Goal: Task Accomplishment & Management: Manage account settings

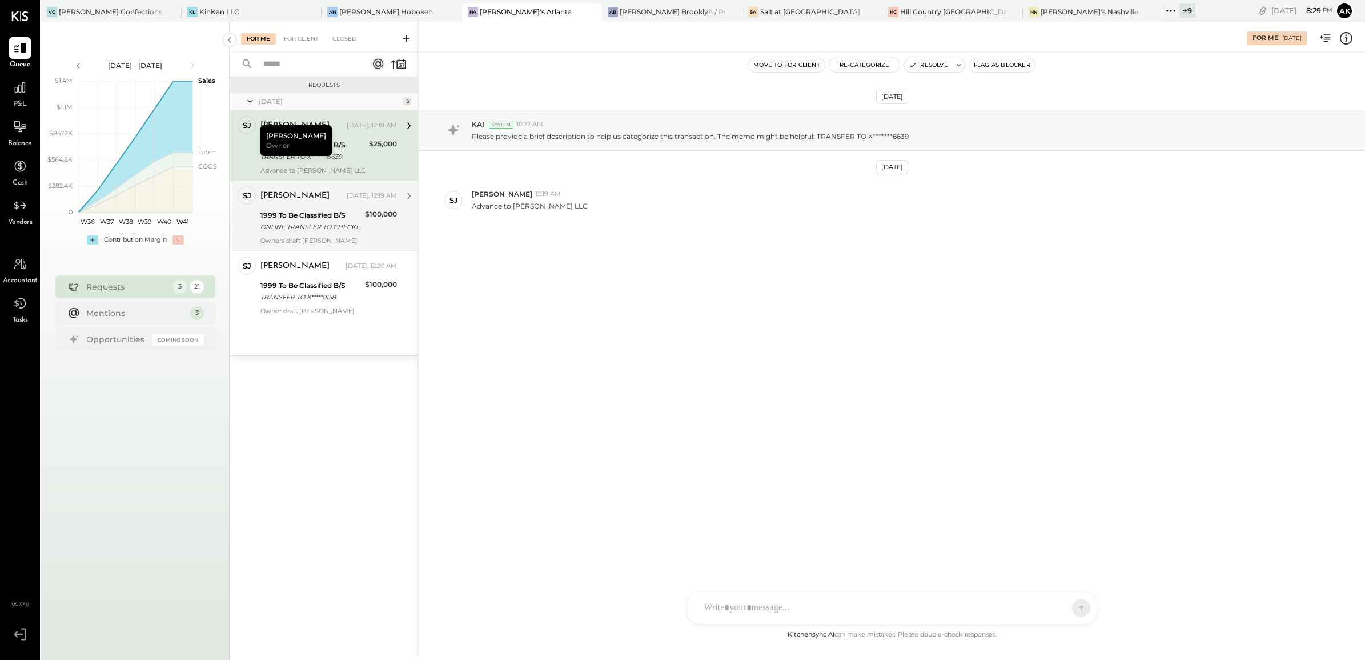
click at [335, 235] on div "[PERSON_NAME] [DATE], 12:19 AM 1999 To Be Classified B/S ONLINE TRANSFER TO CHE…" at bounding box center [328, 215] width 137 height 58
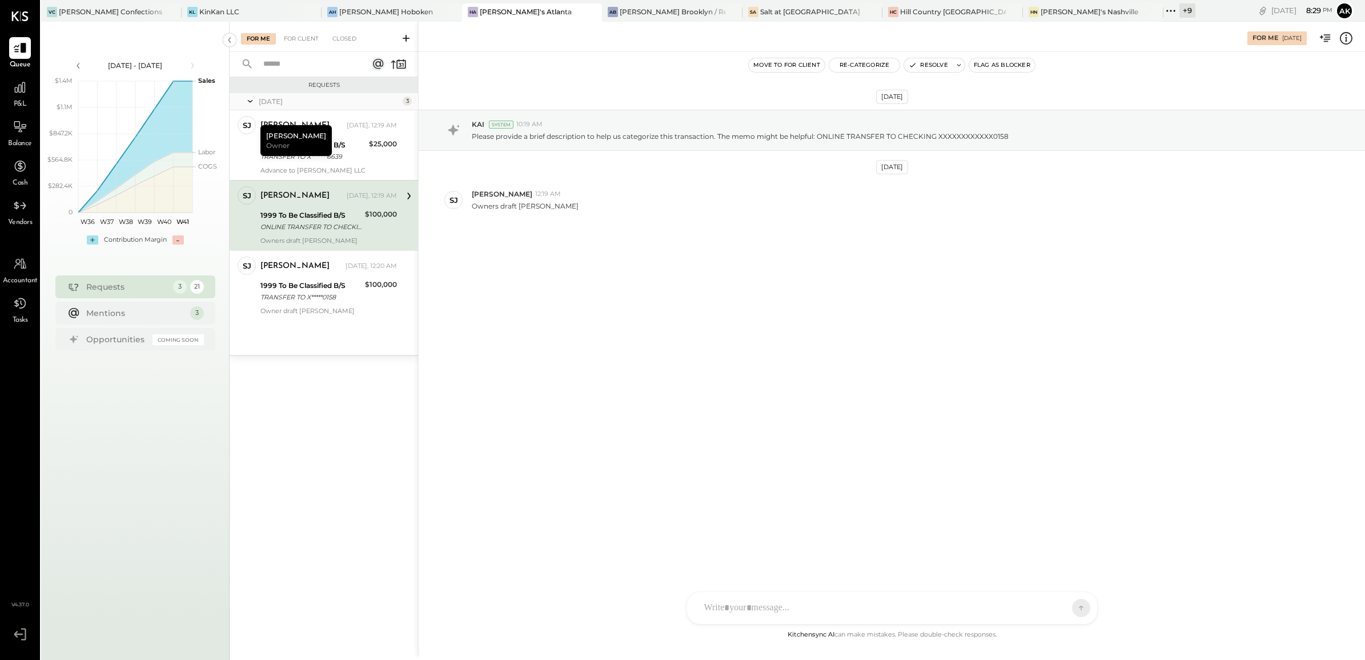
click at [630, 267] on div "[DATE] KAI System 10:19 AM Please provide a brief description to help us catego…" at bounding box center [892, 194] width 947 height 226
click at [1345, 41] on icon at bounding box center [1346, 38] width 15 height 15
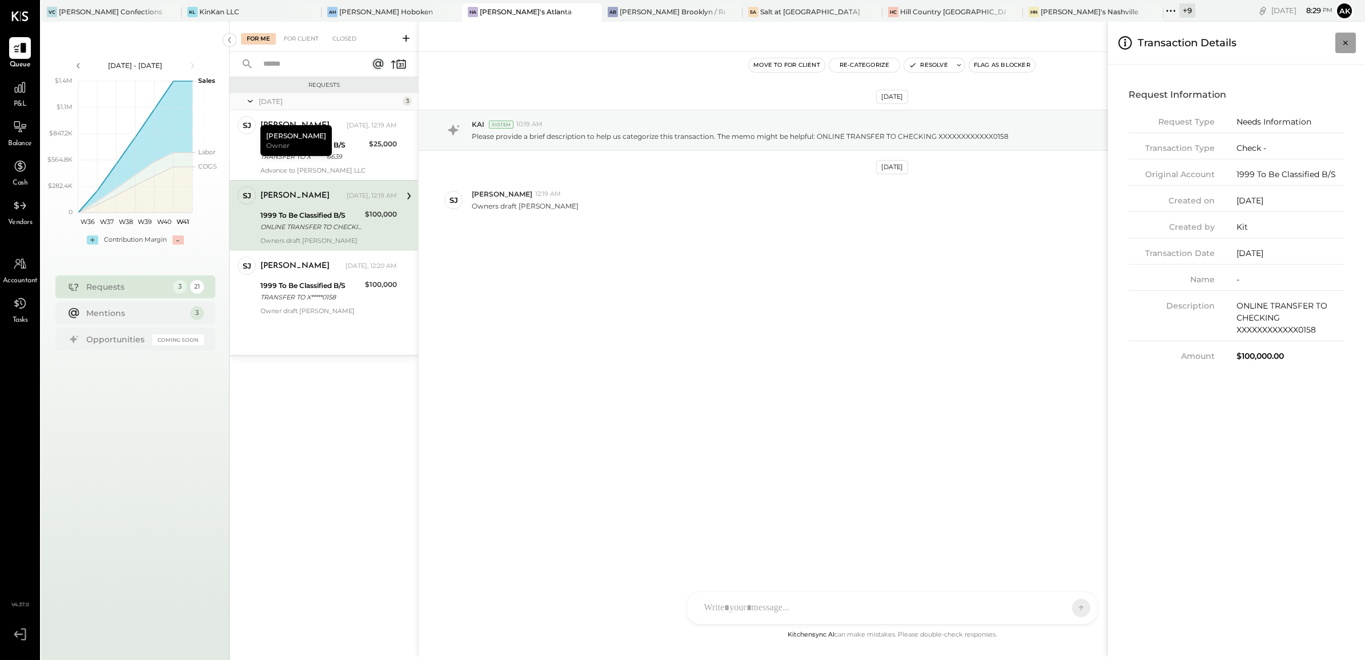
click at [1344, 42] on icon "Close panel" at bounding box center [1345, 42] width 11 height 11
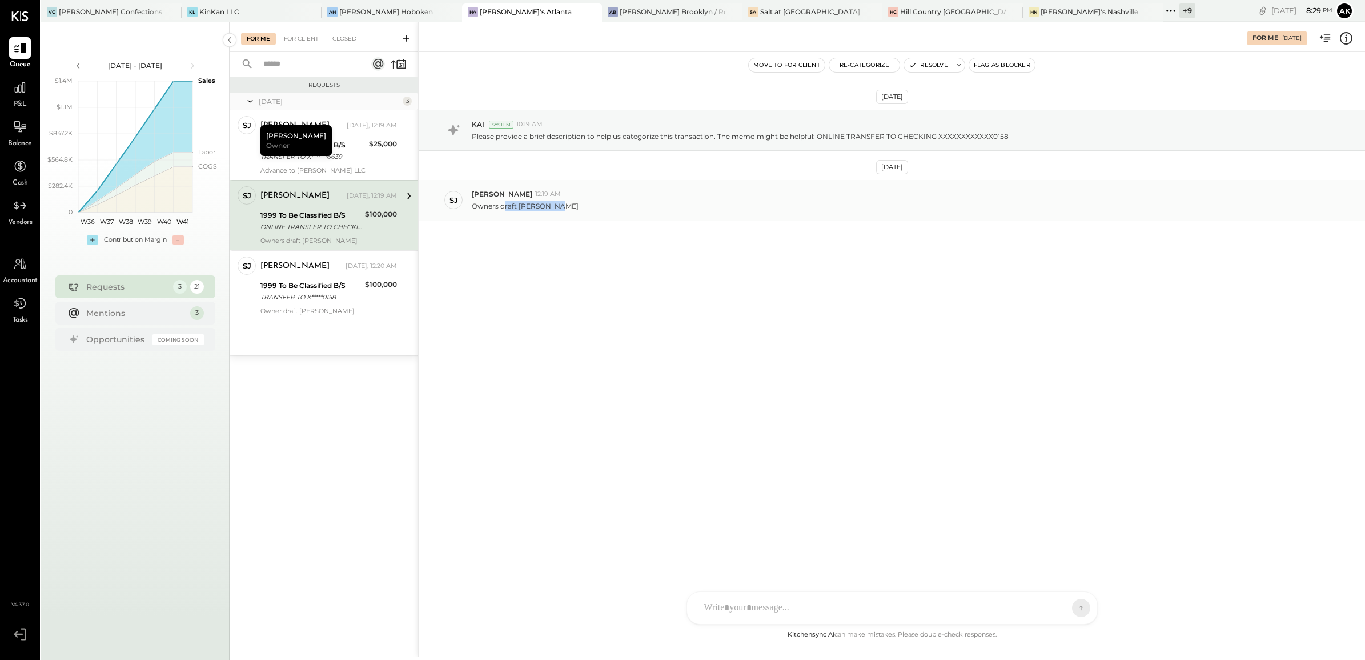
drag, startPoint x: 504, startPoint y: 202, endPoint x: 567, endPoint y: 206, distance: 63.0
click at [567, 206] on div "Owners draft [PERSON_NAME]" at bounding box center [914, 205] width 884 height 12
click at [1350, 39] on icon at bounding box center [1346, 38] width 15 height 15
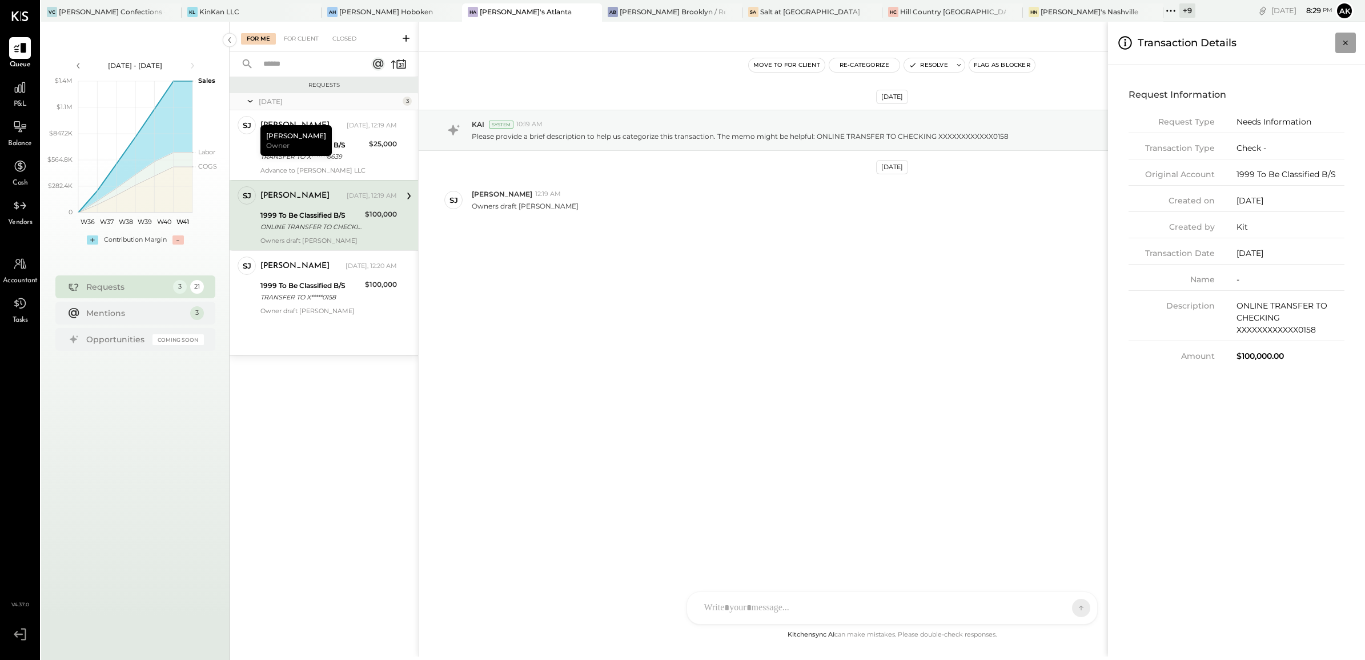
click at [1346, 44] on icon "Close panel" at bounding box center [1345, 42] width 11 height 11
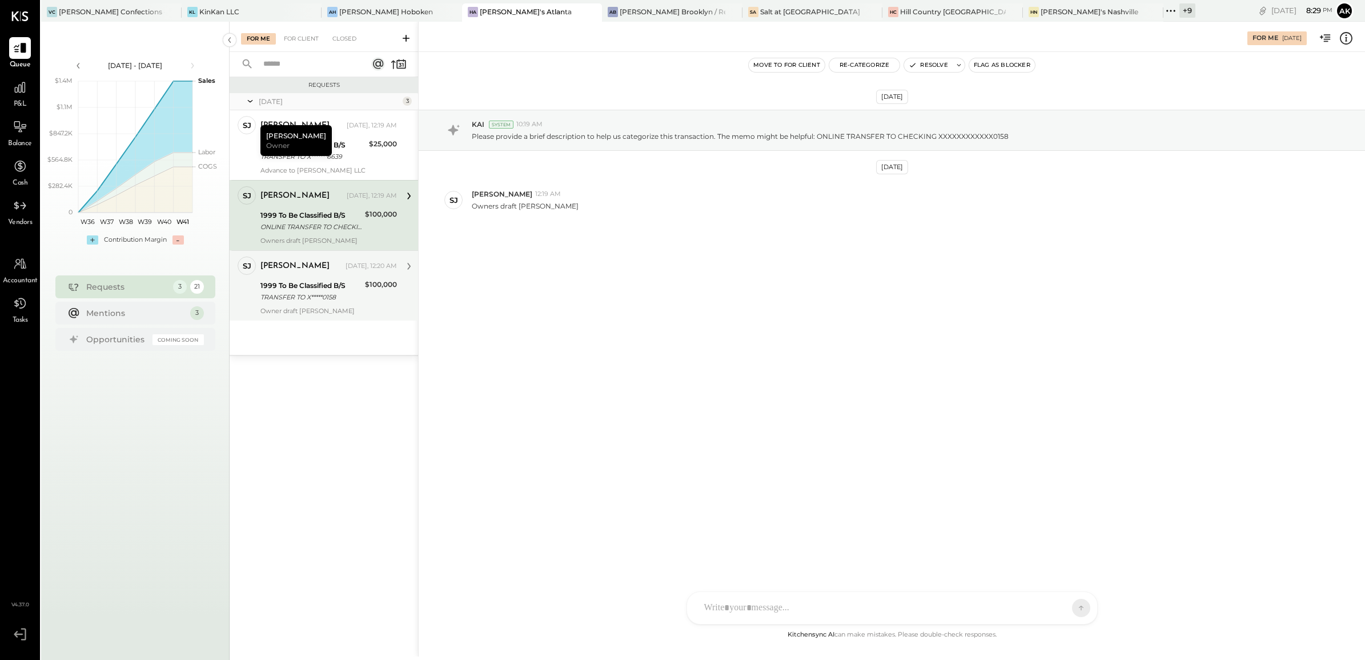
click at [348, 310] on div "Owner draft [PERSON_NAME]" at bounding box center [328, 311] width 137 height 8
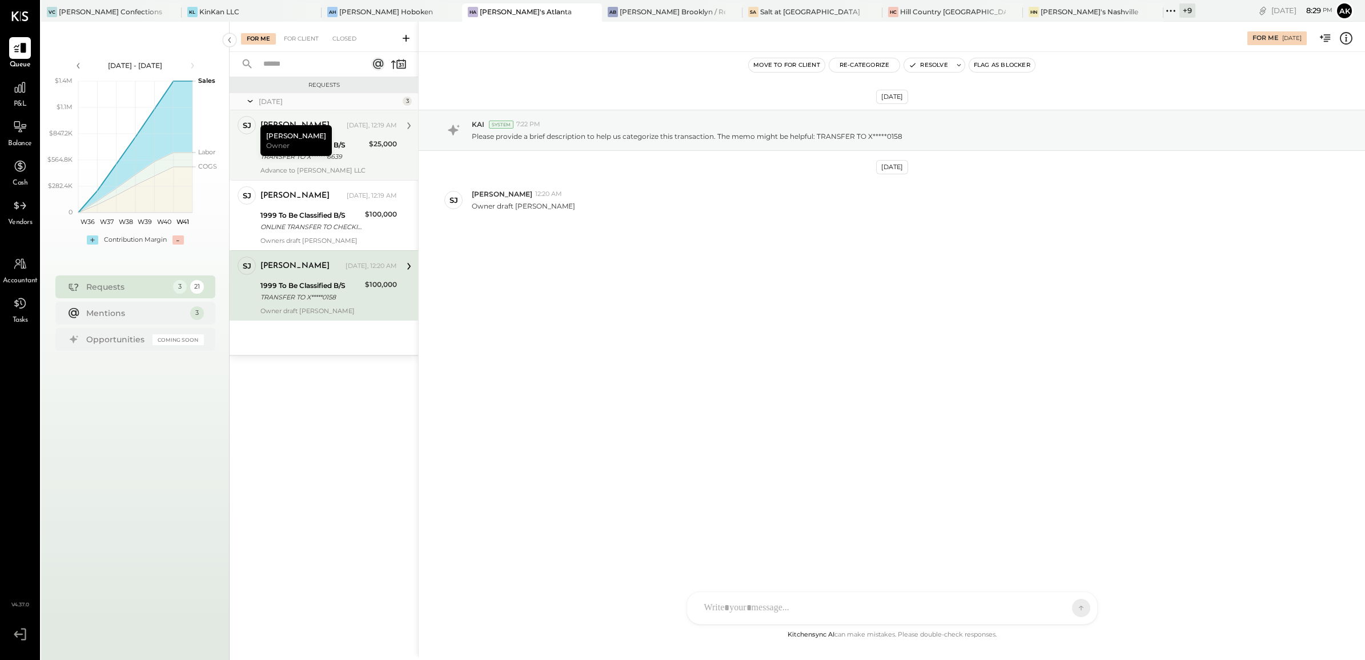
click at [369, 153] on div "$25,000" at bounding box center [383, 150] width 28 height 25
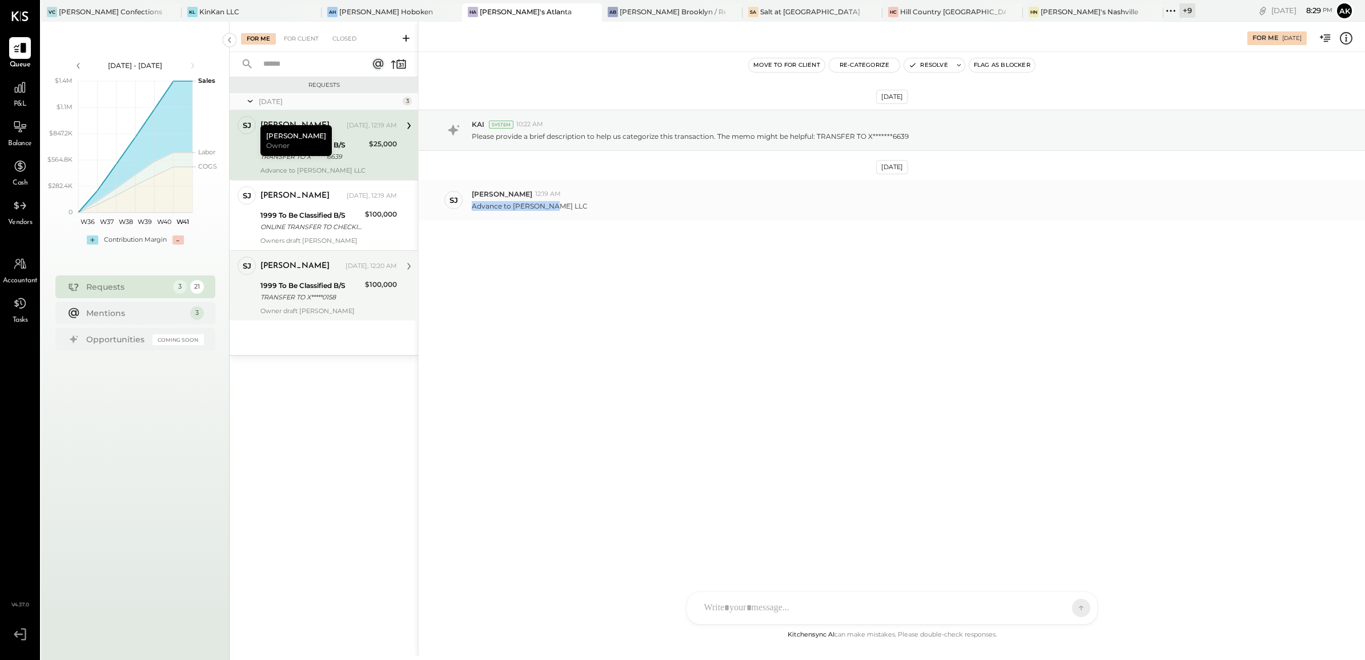
drag, startPoint x: 472, startPoint y: 202, endPoint x: 550, endPoint y: 206, distance: 77.2
click at [550, 206] on p "Advance to [PERSON_NAME] LLC" at bounding box center [530, 206] width 116 height 10
click at [486, 227] on div "[DATE] KAI System 10:22 AM Please provide a brief description to help us catego…" at bounding box center [892, 194] width 947 height 226
click at [516, 207] on p "Advance to [PERSON_NAME] LLC" at bounding box center [530, 206] width 116 height 10
click at [335, 224] on div "ONLINE TRANSFER TO CHECKING XXXXXXXXXXXX0158" at bounding box center [310, 226] width 101 height 11
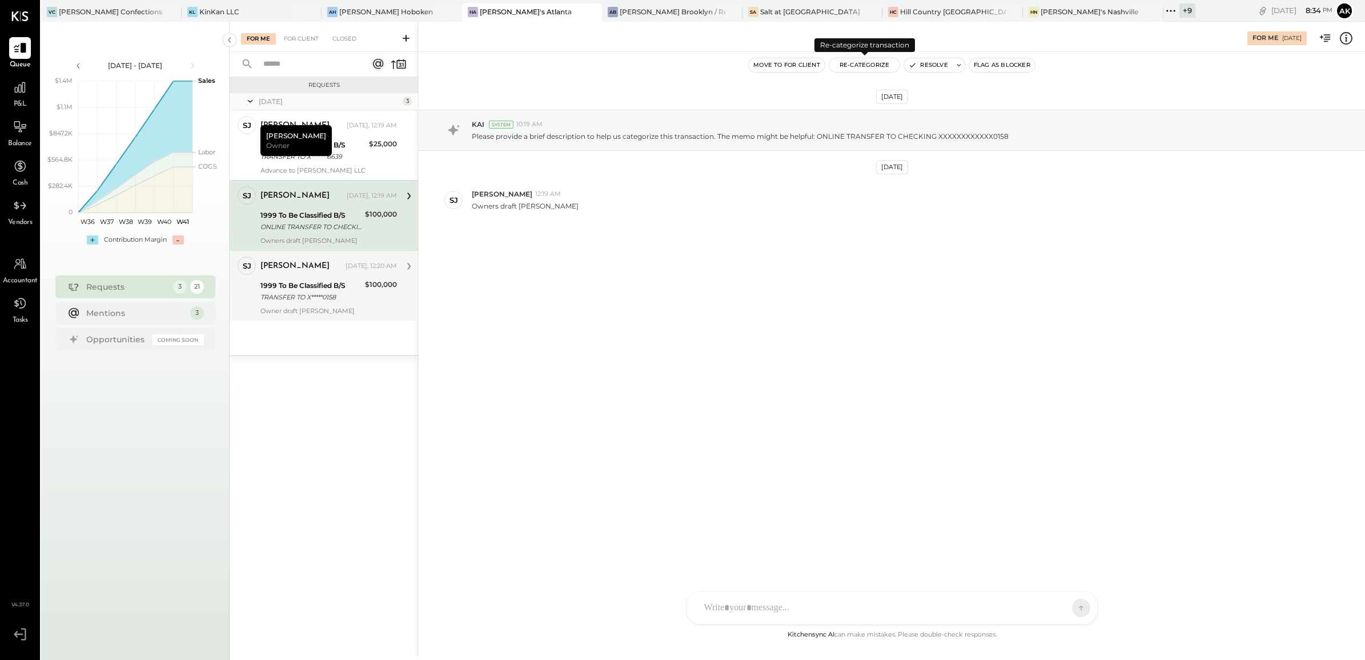
click at [867, 65] on button "Re-Categorize" at bounding box center [864, 65] width 71 height 14
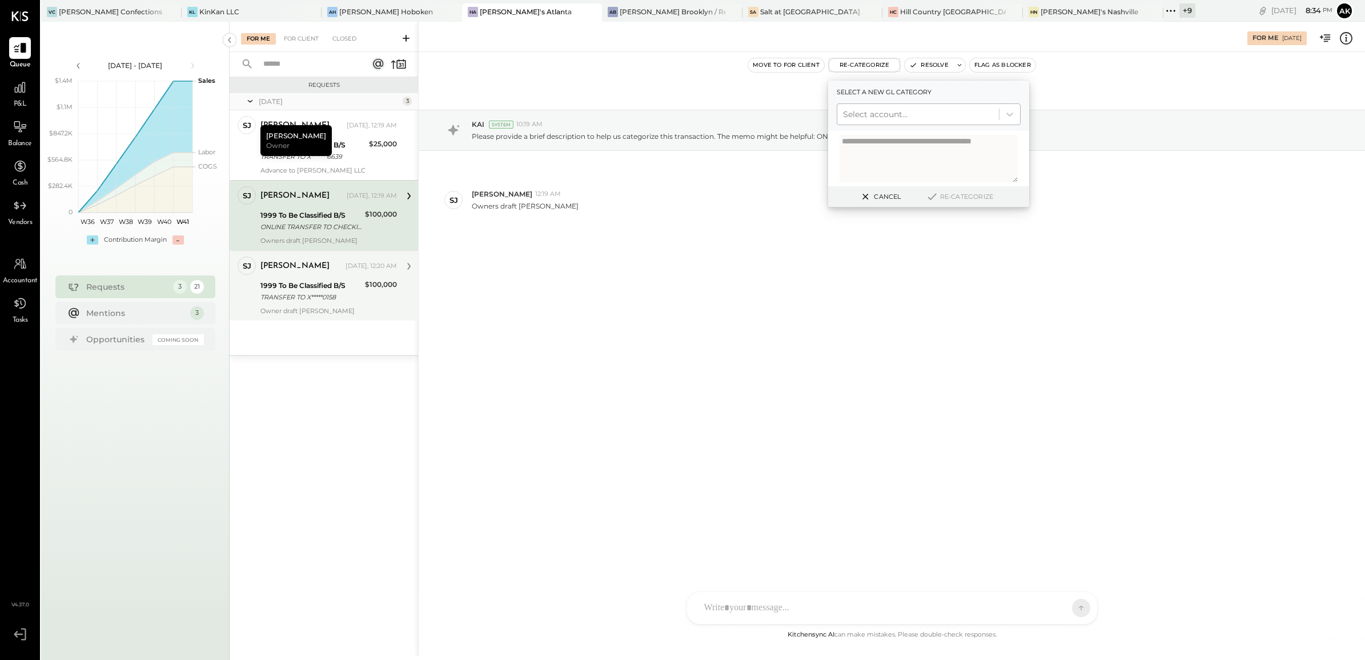
click at [887, 110] on div at bounding box center [918, 114] width 150 height 14
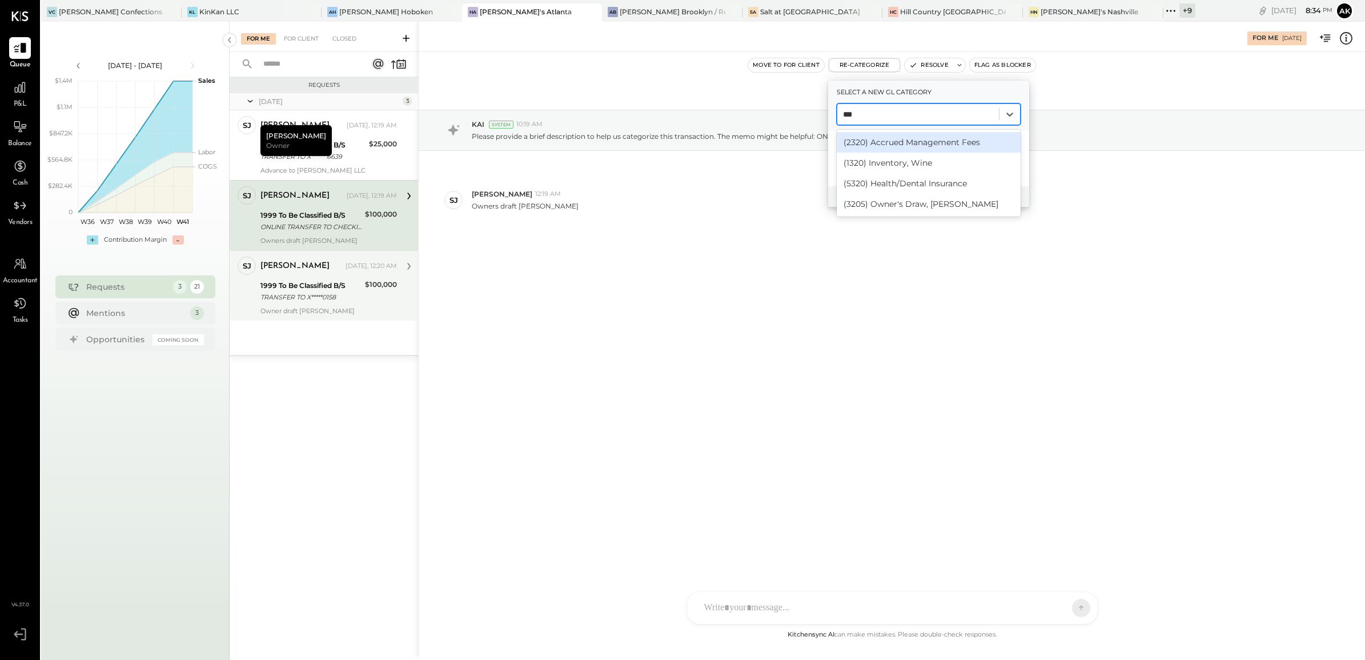
type input "****"
click at [890, 143] on div "(3205) Owner's Draw, [PERSON_NAME]" at bounding box center [929, 142] width 184 height 21
click at [879, 153] on textarea at bounding box center [929, 158] width 178 height 47
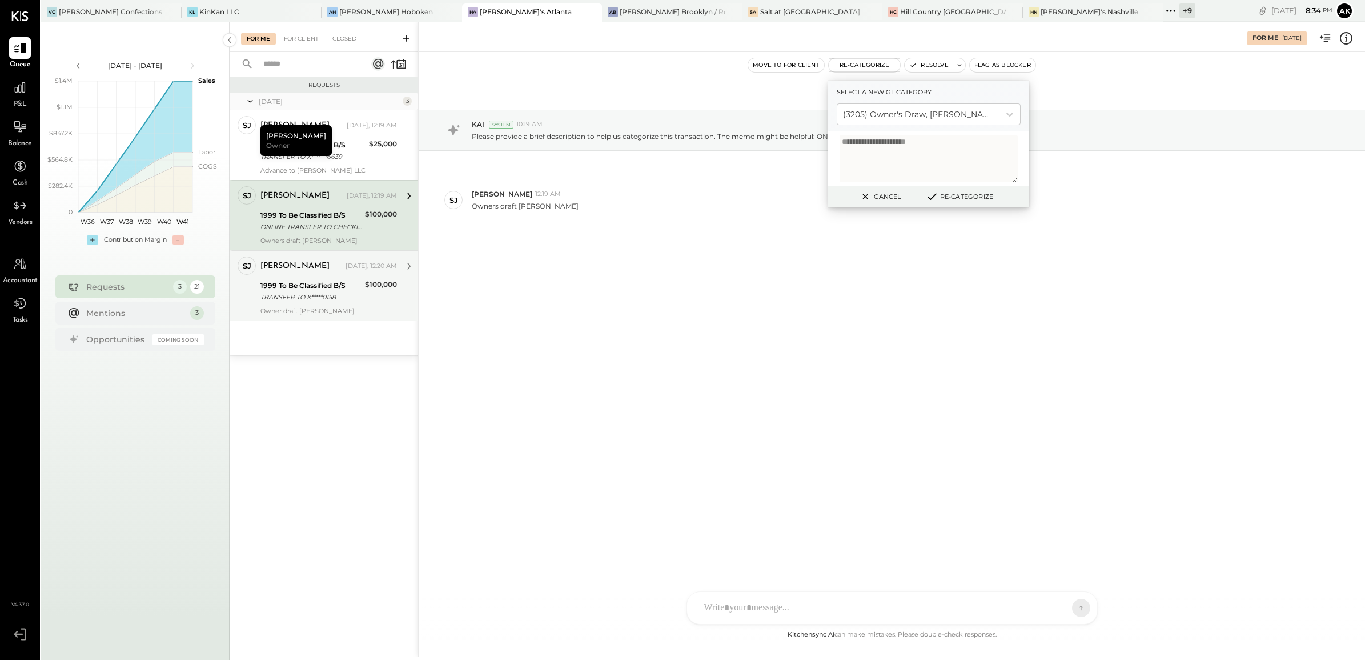
type textarea "**********"
click at [968, 193] on button "Re-Categorize" at bounding box center [959, 197] width 75 height 14
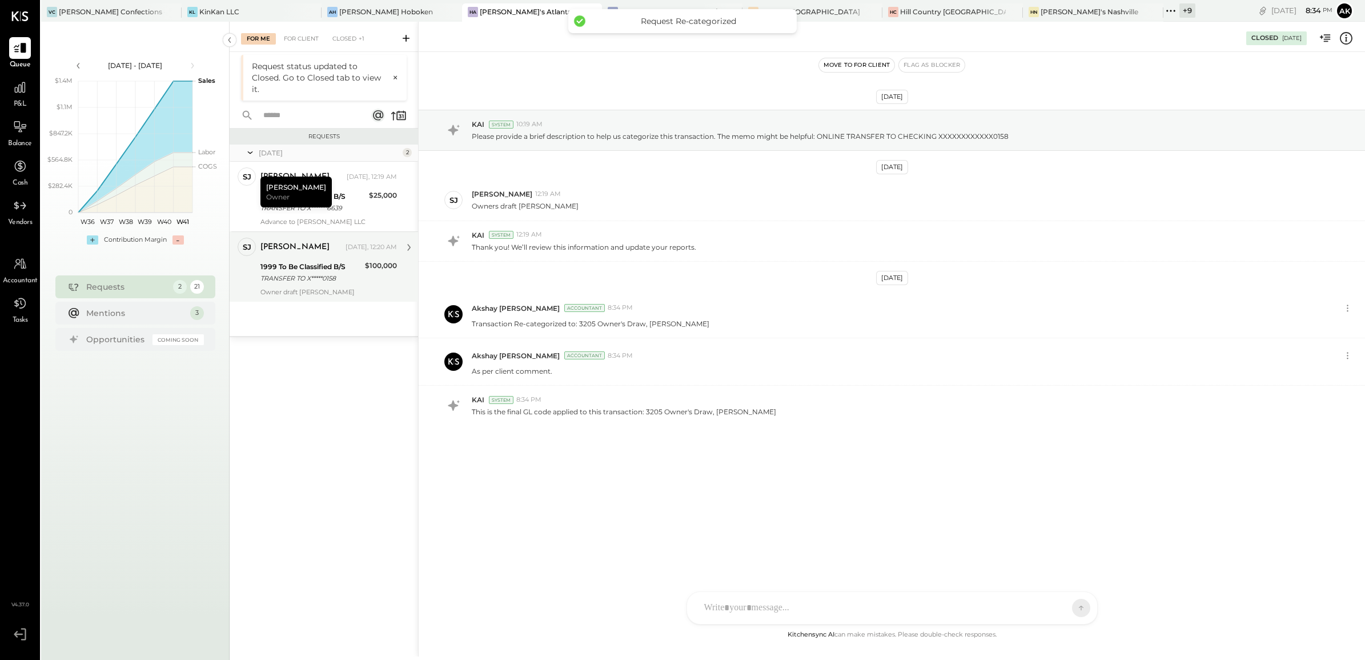
click at [338, 268] on div "1999 To Be Classified B/S" at bounding box center [310, 266] width 101 height 11
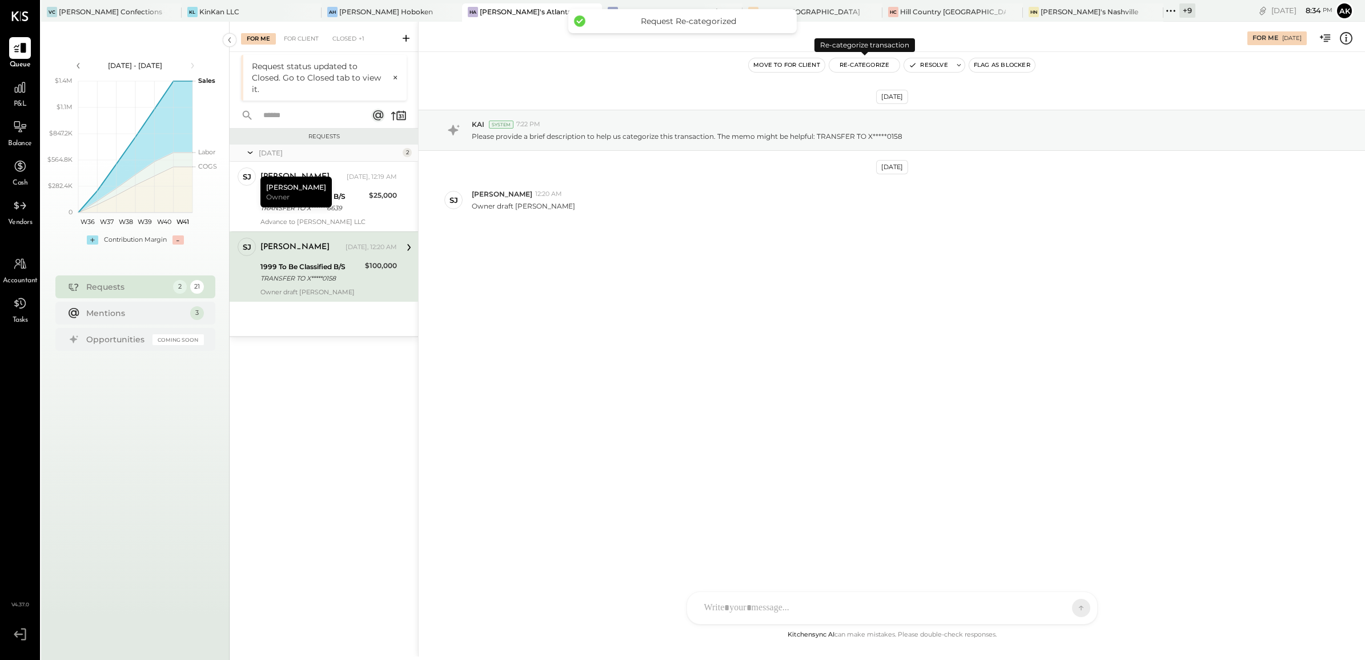
click at [868, 64] on button "Re-Categorize" at bounding box center [864, 65] width 71 height 14
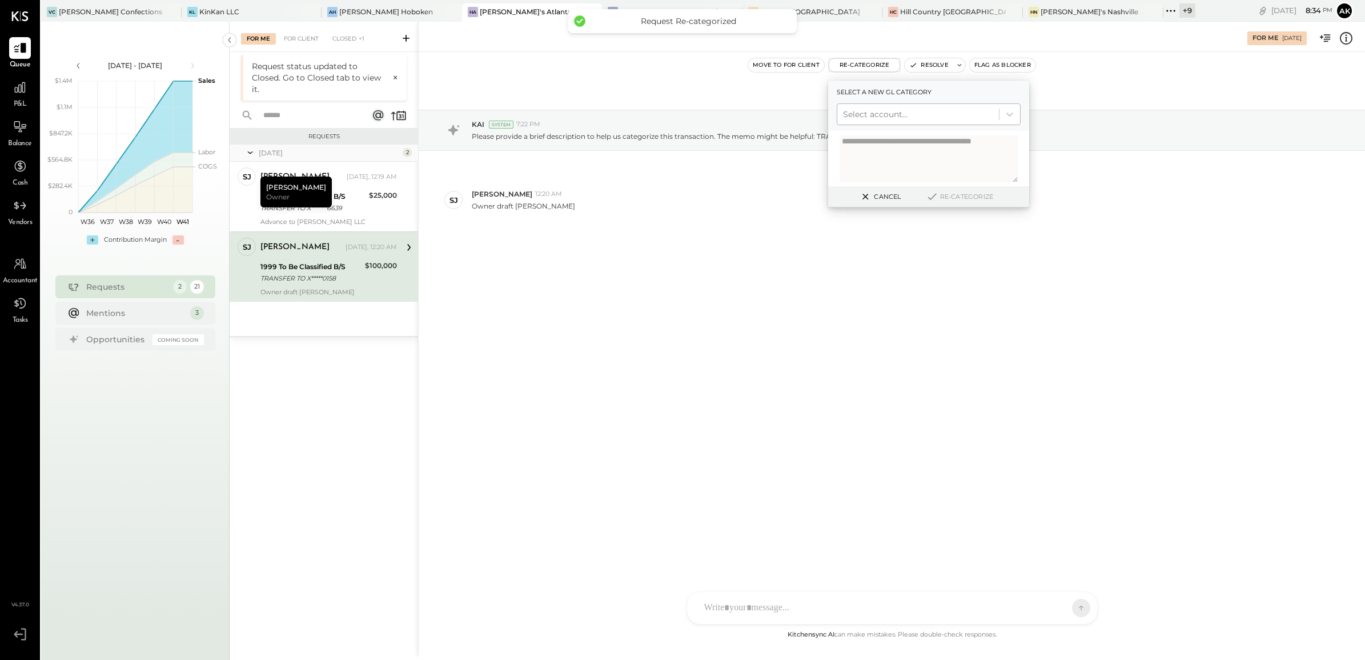
click at [884, 114] on div at bounding box center [918, 114] width 150 height 14
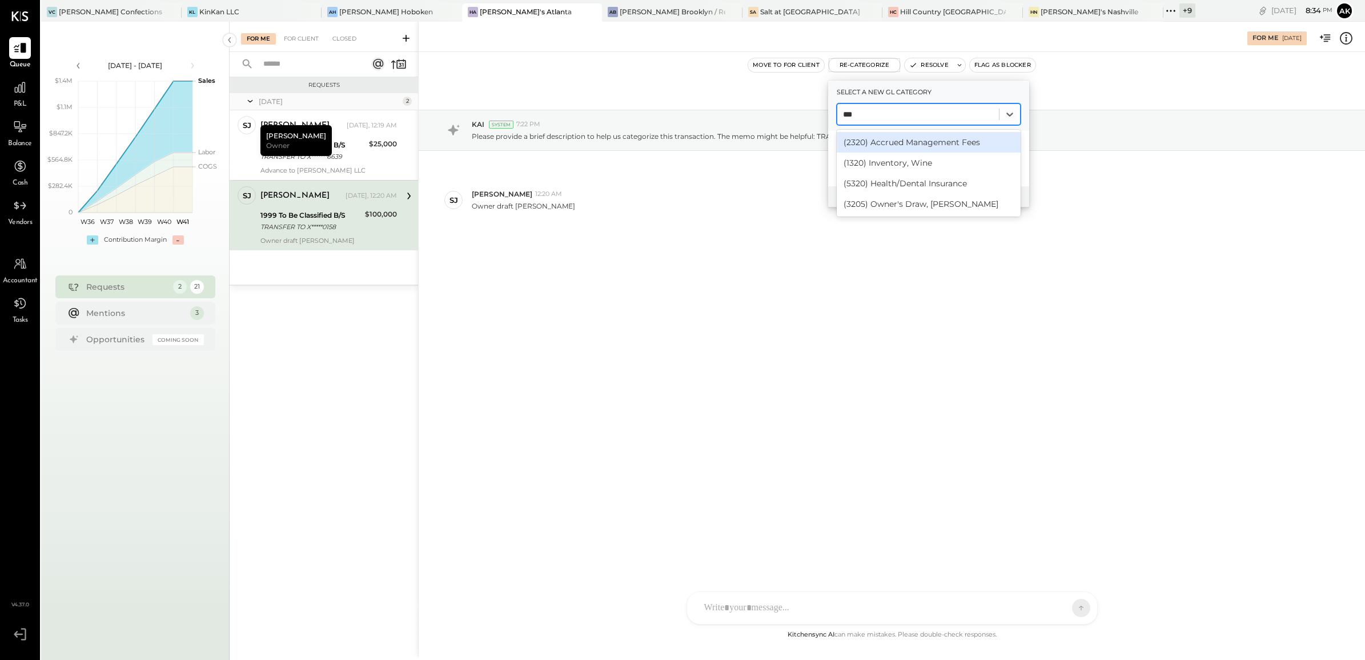
type input "****"
click at [865, 134] on div "(3205) Owner's Draw, [PERSON_NAME]" at bounding box center [929, 142] width 184 height 21
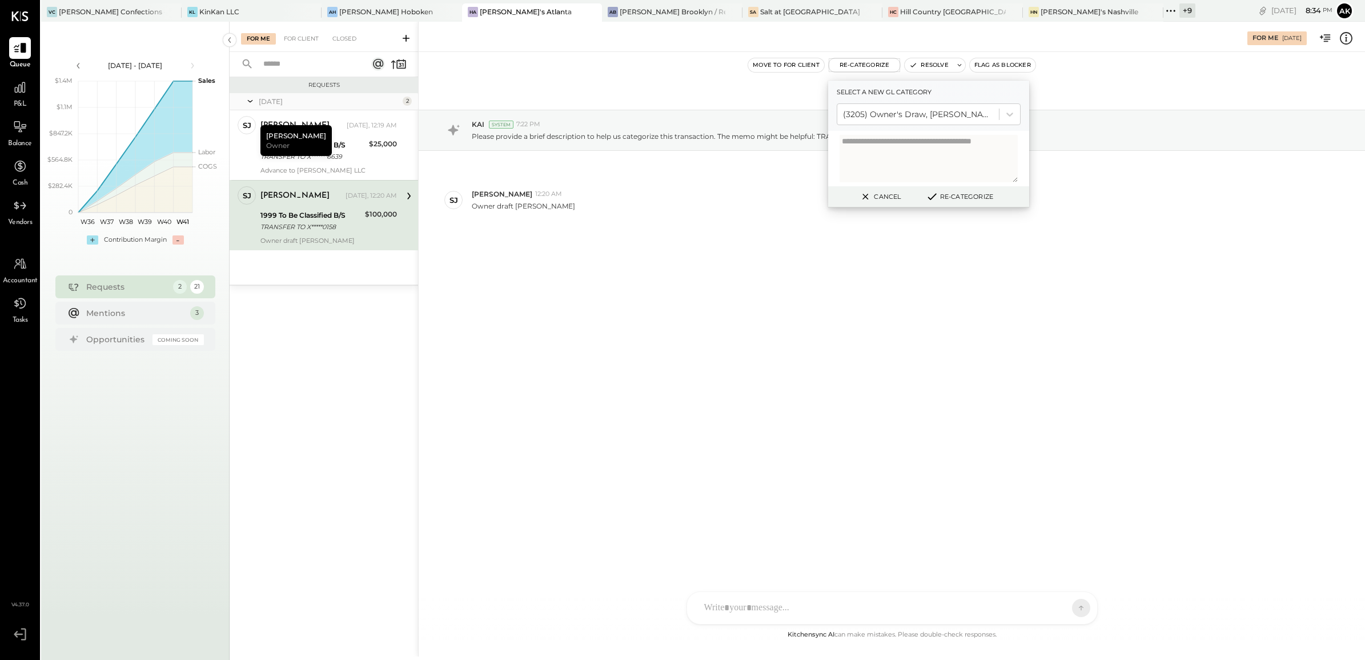
click at [901, 152] on textarea at bounding box center [929, 158] width 178 height 47
paste textarea "**********"
type textarea "**********"
click at [965, 196] on button "Re-Categorize" at bounding box center [959, 197] width 75 height 14
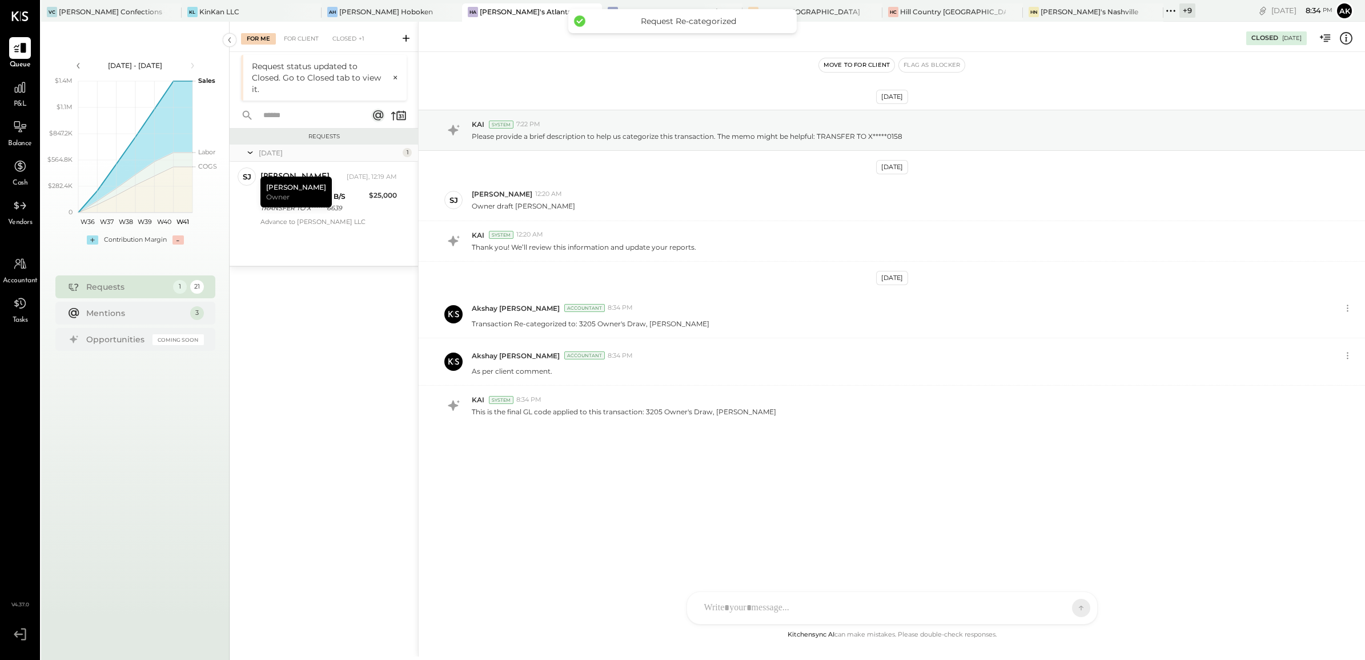
click at [363, 149] on div "[DATE]" at bounding box center [329, 153] width 141 height 10
click at [304, 229] on div "Requests [DATE] 1 [PERSON_NAME] Owner [PERSON_NAME] [DATE], 12:19 AM 1999 To Be…" at bounding box center [324, 376] width 189 height 495
click at [267, 152] on div "[DATE]" at bounding box center [329, 153] width 141 height 10
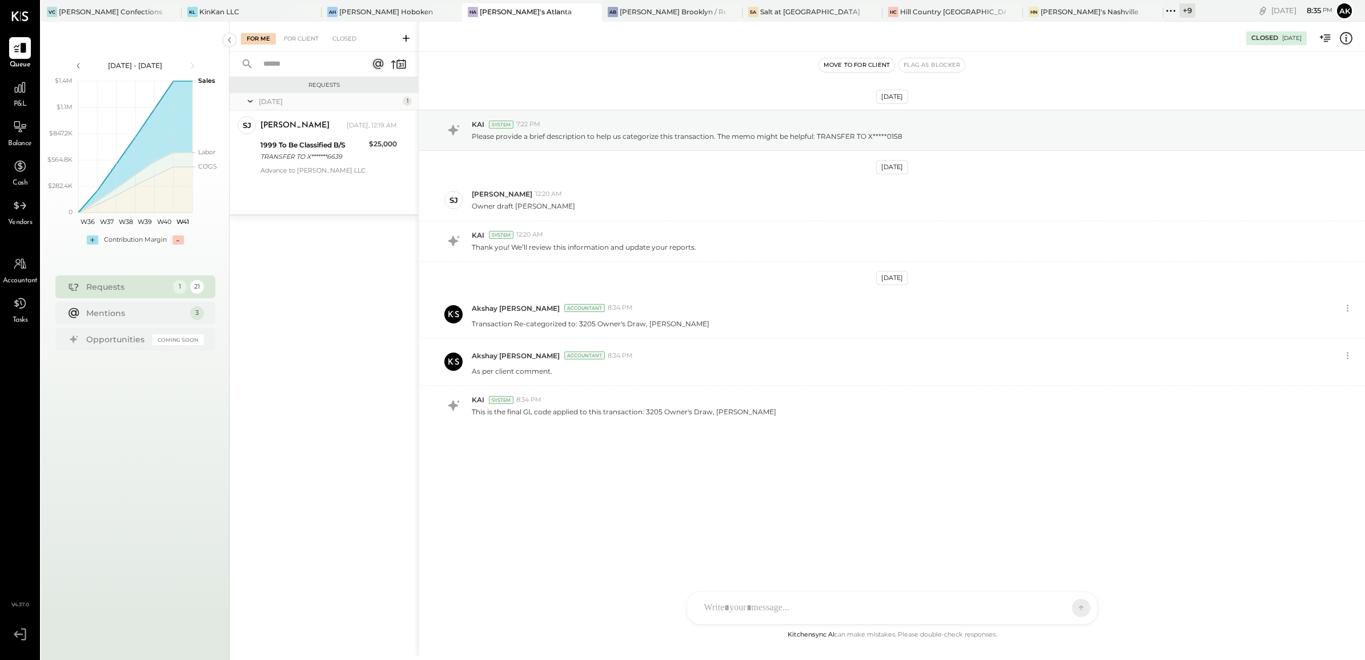
click at [332, 189] on div "[DATE] 1 [PERSON_NAME] Owner [PERSON_NAME] [DATE], 12:19 AM 1999 To Be Classifi…" at bounding box center [324, 153] width 189 height 121
click at [296, 149] on div "1999 To Be Classified B/S" at bounding box center [312, 144] width 105 height 11
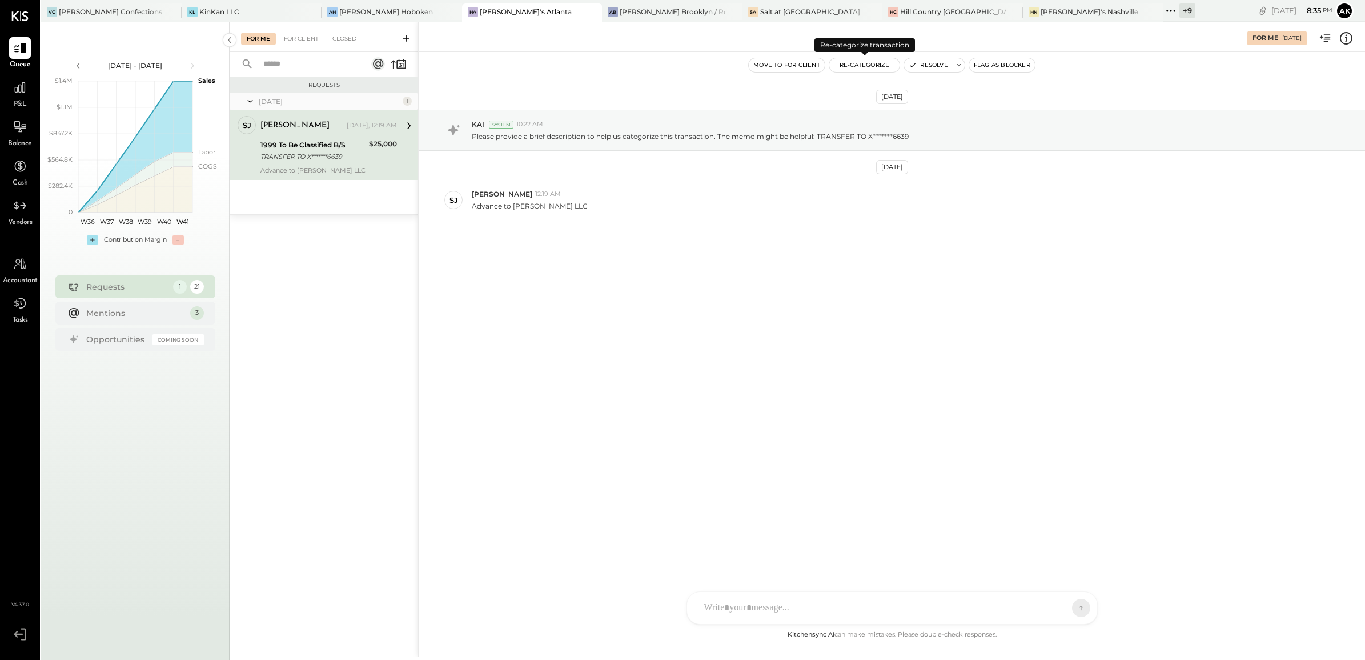
click at [863, 65] on button "Re-Categorize" at bounding box center [864, 65] width 71 height 14
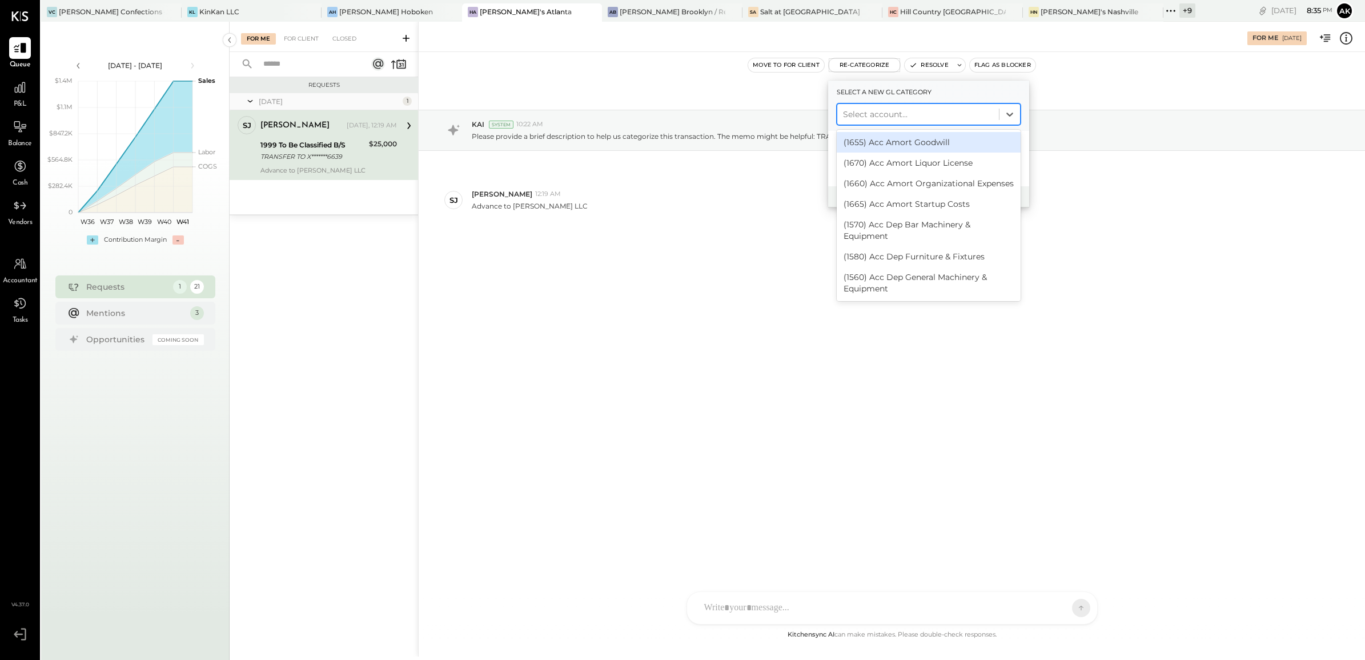
click at [877, 111] on div at bounding box center [918, 114] width 150 height 14
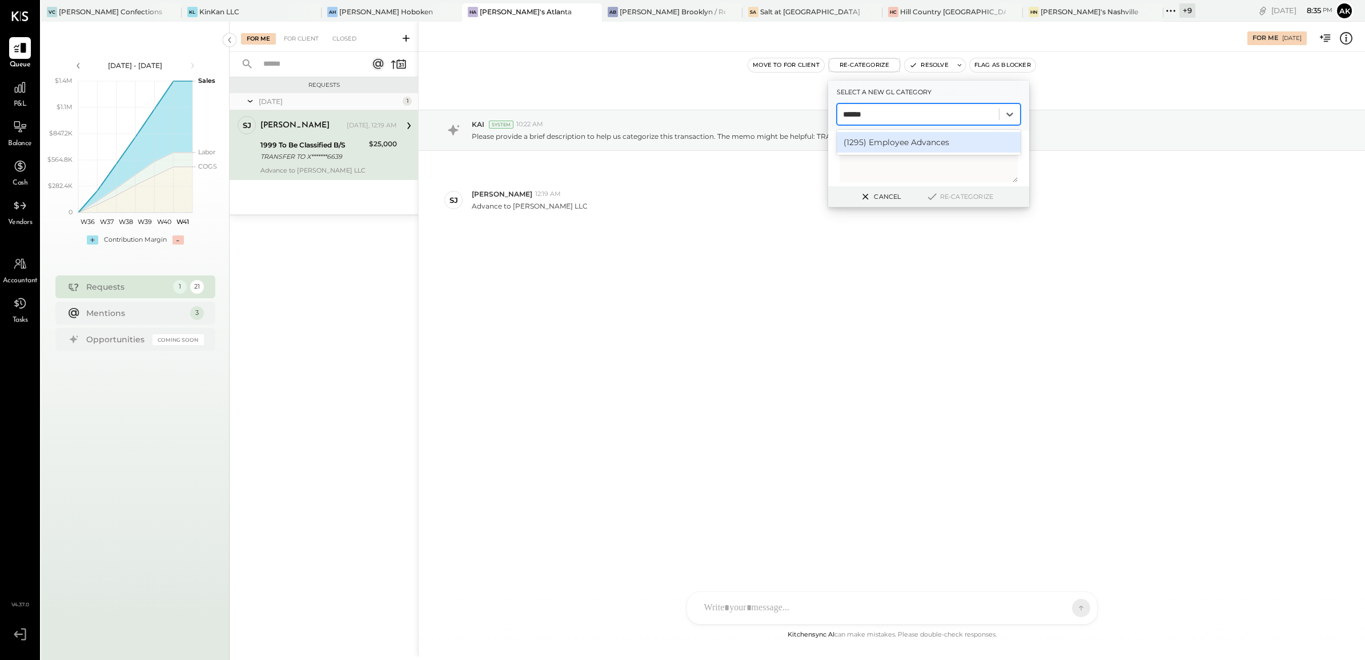
type input "*******"
type input "***"
click at [777, 320] on div "[DATE] KAI System 10:22 AM Please provide a brief description to help us catego…" at bounding box center [892, 340] width 947 height 576
drag, startPoint x: 658, startPoint y: 232, endPoint x: 1320, endPoint y: 76, distance: 680.3
click at [689, 229] on div "[DATE] KAI System 10:22 AM Please provide a brief description to help us catego…" at bounding box center [892, 194] width 947 height 226
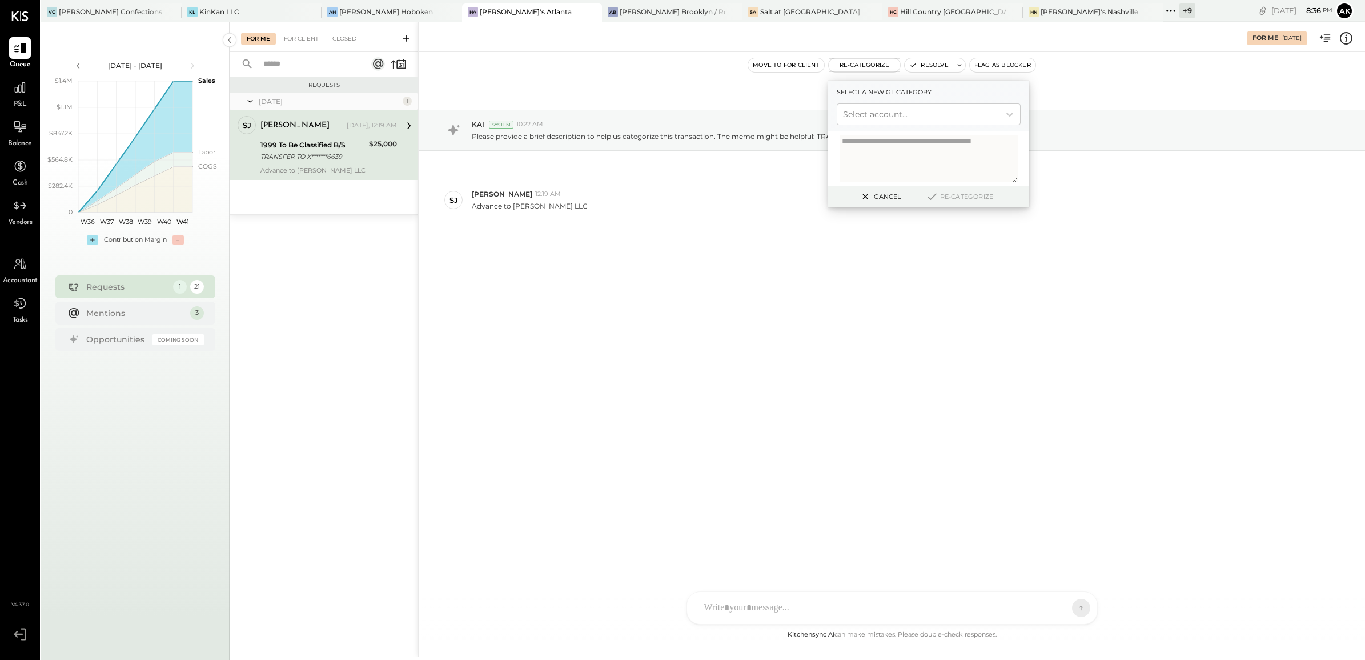
click at [1345, 42] on icon at bounding box center [1346, 38] width 15 height 15
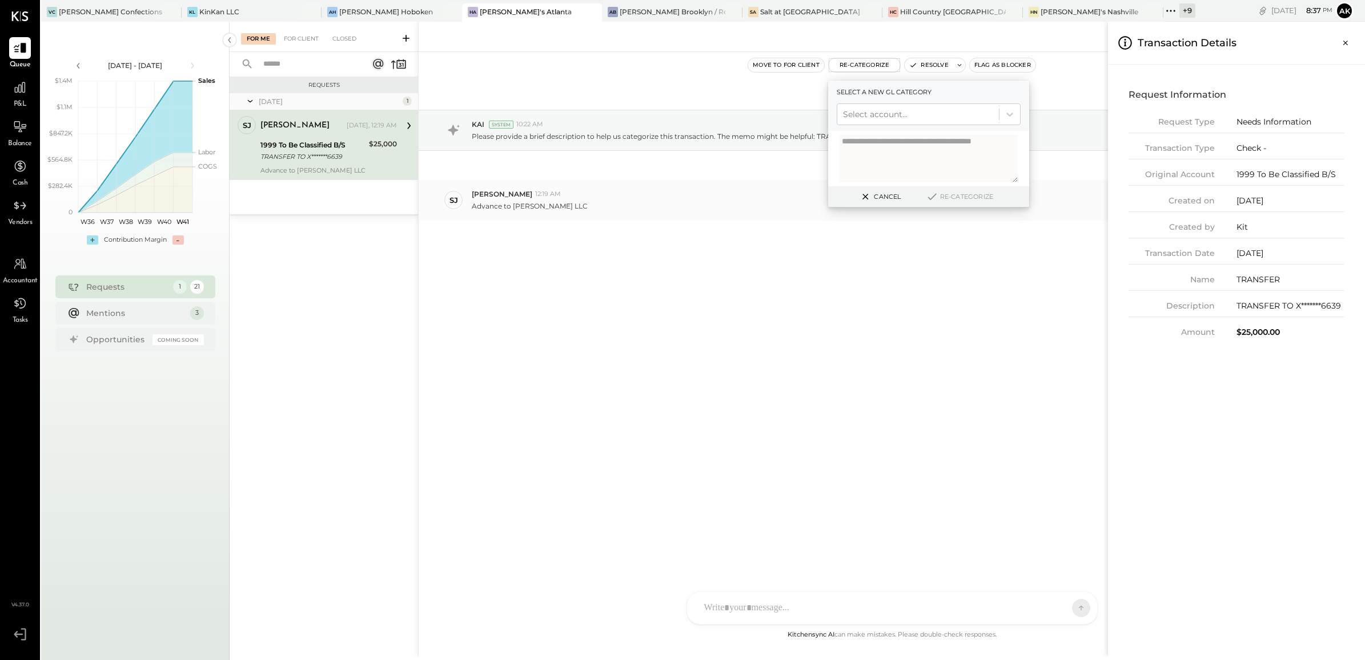
drag, startPoint x: 599, startPoint y: 314, endPoint x: 578, endPoint y: 213, distance: 103.3
click at [600, 307] on div "For Me For Client Closed Requests [DATE] 1 [PERSON_NAME] Owner [PERSON_NAME] [D…" at bounding box center [798, 339] width 1136 height 635
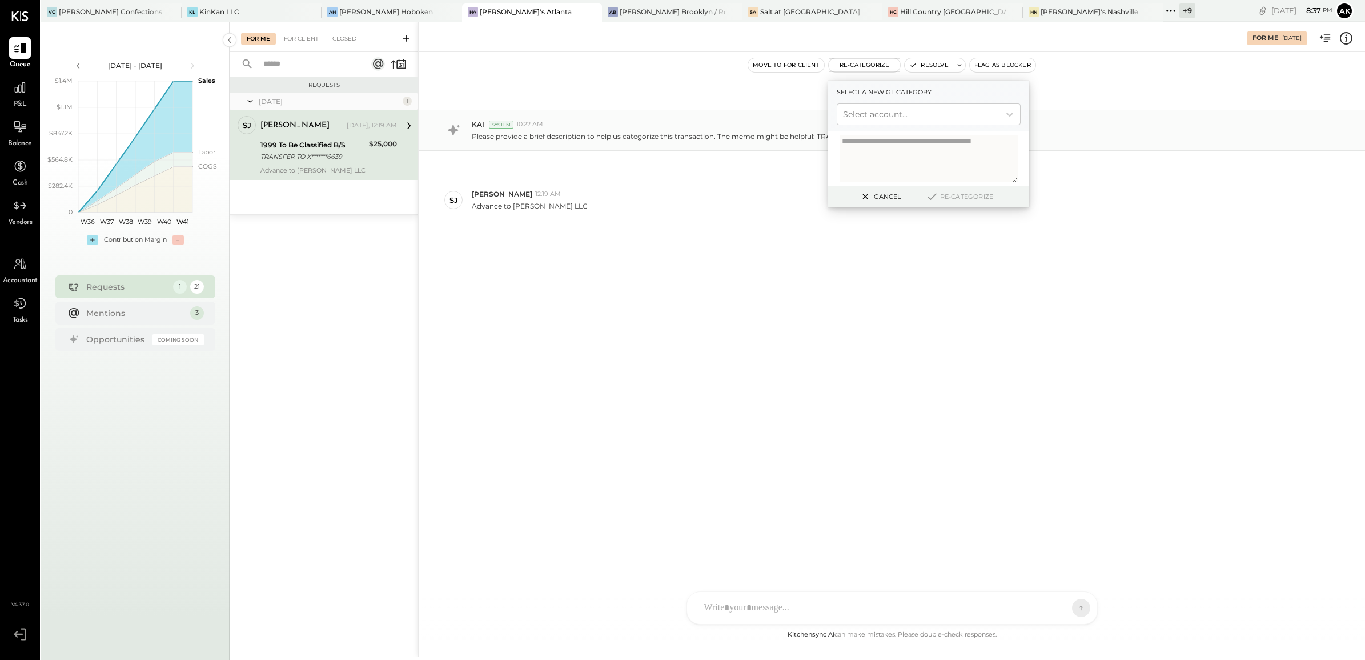
drag, startPoint x: 629, startPoint y: 123, endPoint x: 821, endPoint y: 149, distance: 194.2
click at [641, 126] on div "KAI System 10:22 AM" at bounding box center [914, 124] width 884 height 10
drag, startPoint x: 795, startPoint y: 223, endPoint x: 959, endPoint y: 204, distance: 165.1
click at [796, 223] on div "[DATE] KAI System 10:22 AM Please provide a brief description to help us catego…" at bounding box center [892, 194] width 947 height 226
click at [886, 200] on button "Cancel" at bounding box center [879, 196] width 49 height 15
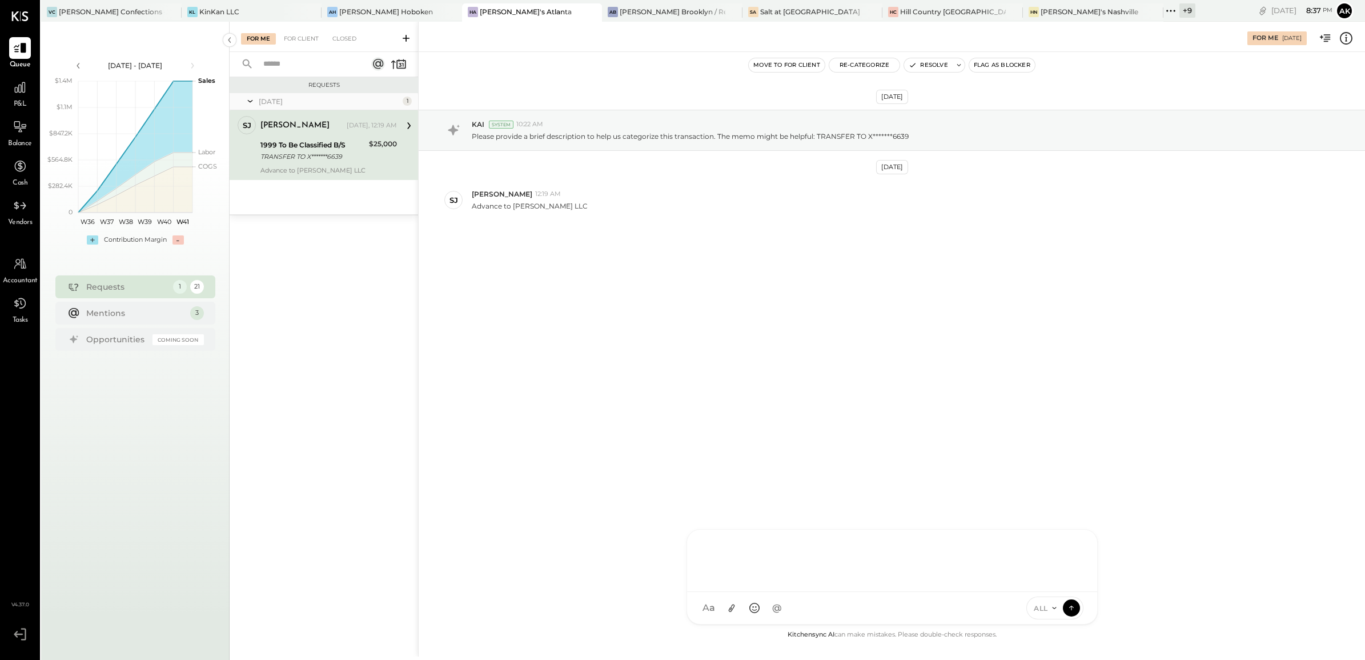
click at [835, 609] on div "AK [PERSON_NAME] [PERSON_NAME] [PERSON_NAME] MG [PERSON_NAME] HN [PERSON_NAME] …" at bounding box center [892, 576] width 411 height 95
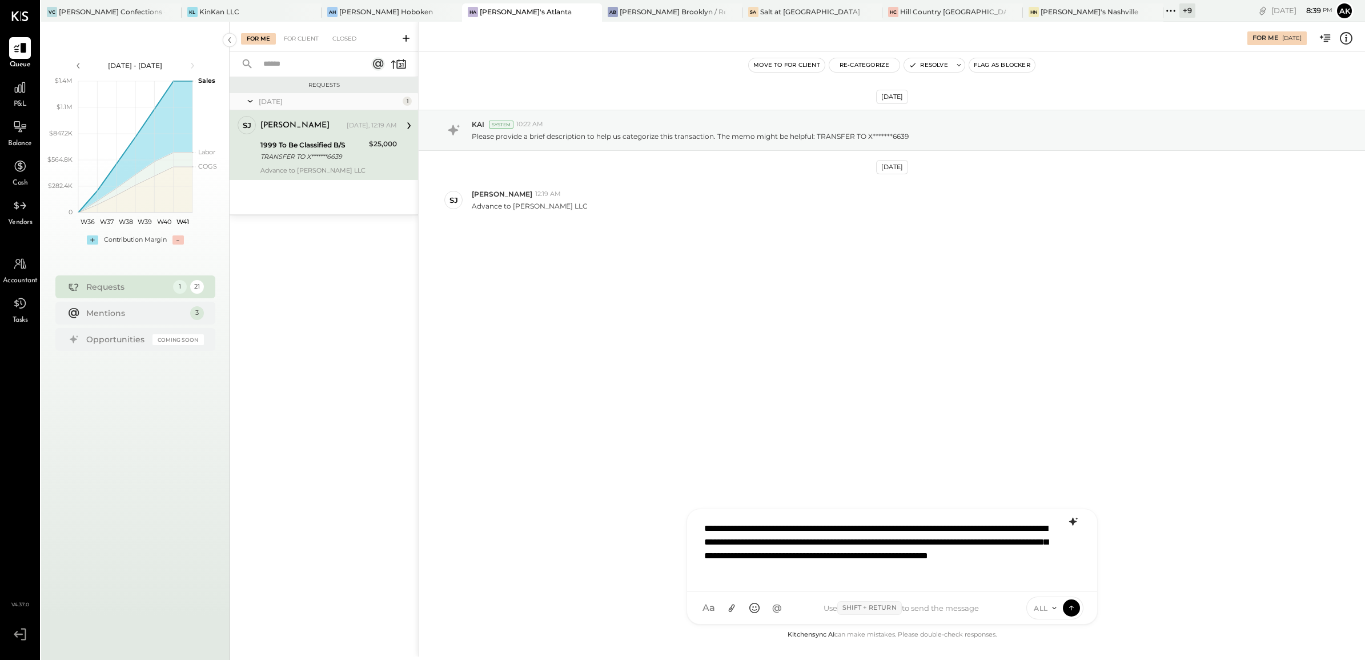
click at [1069, 524] on icon at bounding box center [1073, 522] width 14 height 14
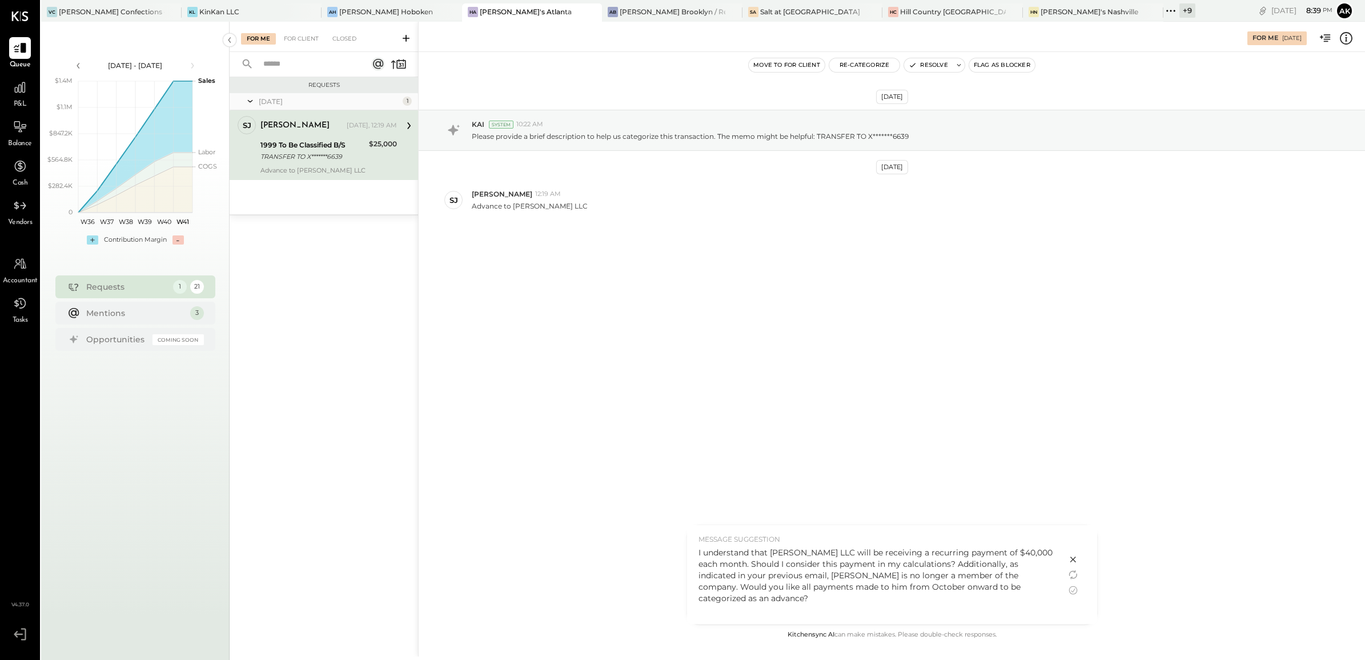
click at [838, 561] on div "I understand that [PERSON_NAME] LLC will be receiving a recurring payment of $4…" at bounding box center [877, 575] width 356 height 57
click at [920, 558] on div "I understand that [PERSON_NAME] LLC will be receiving a recurring payment of $4…" at bounding box center [877, 575] width 356 height 57
click at [1004, 575] on div "I understand that [PERSON_NAME] LLC will be receiving a recurring payment of $4…" at bounding box center [877, 575] width 356 height 57
click at [1074, 592] on icon at bounding box center [1073, 590] width 14 height 14
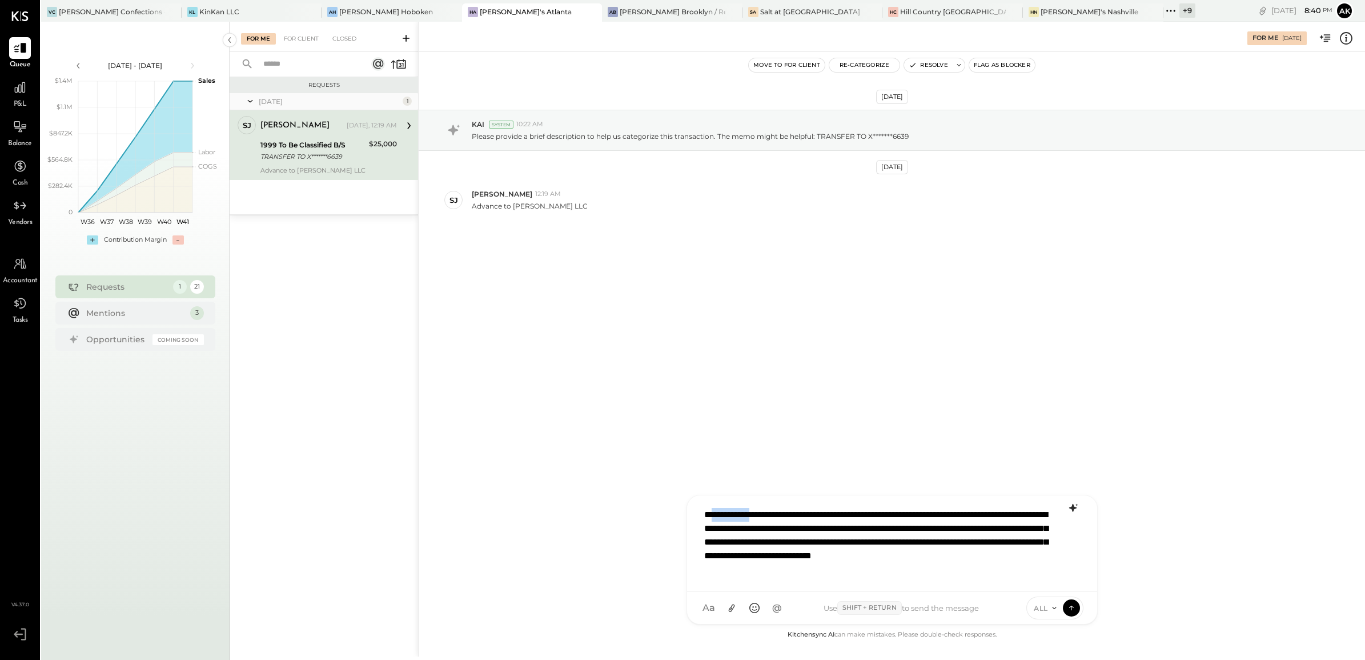
drag, startPoint x: 765, startPoint y: 515, endPoint x: 709, endPoint y: 515, distance: 56.6
click at [709, 515] on div "**********" at bounding box center [892, 542] width 387 height 80
drag, startPoint x: 748, startPoint y: 515, endPoint x: 766, endPoint y: 517, distance: 17.9
click at [766, 517] on div "**********" at bounding box center [892, 542] width 387 height 80
drag, startPoint x: 993, startPoint y: 530, endPoint x: 760, endPoint y: 540, distance: 233.3
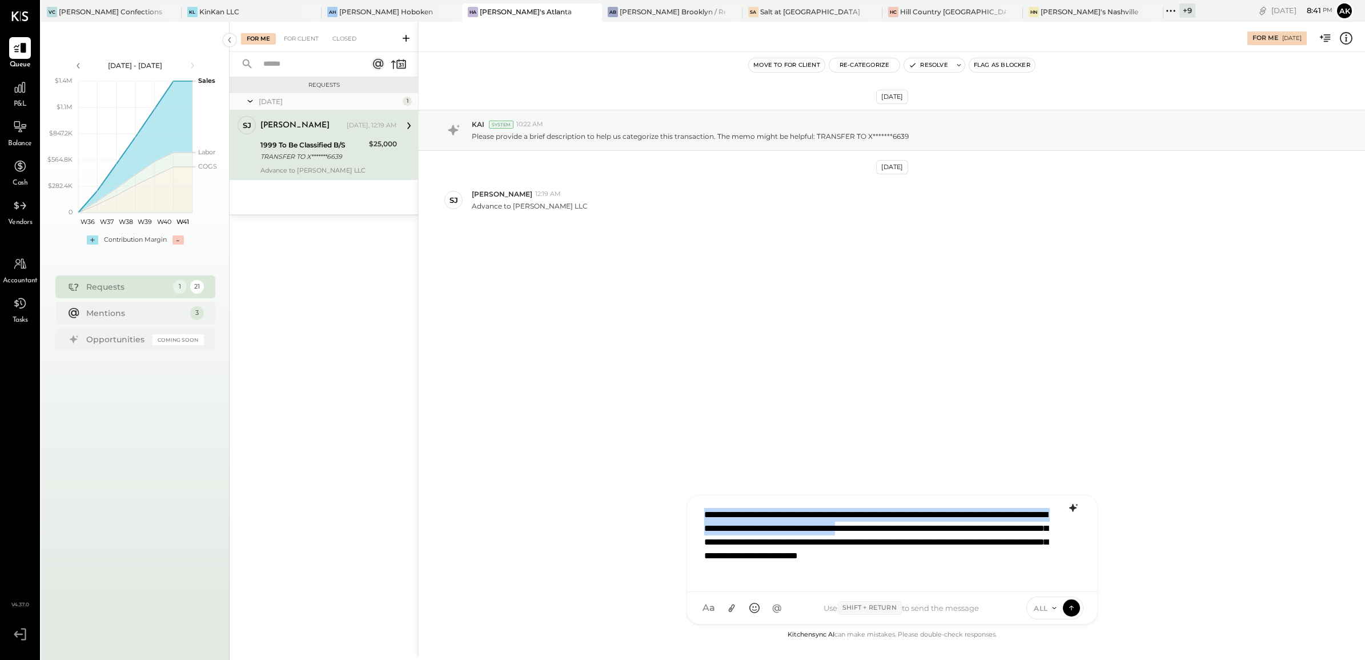
click at [725, 530] on div "**********" at bounding box center [892, 542] width 387 height 80
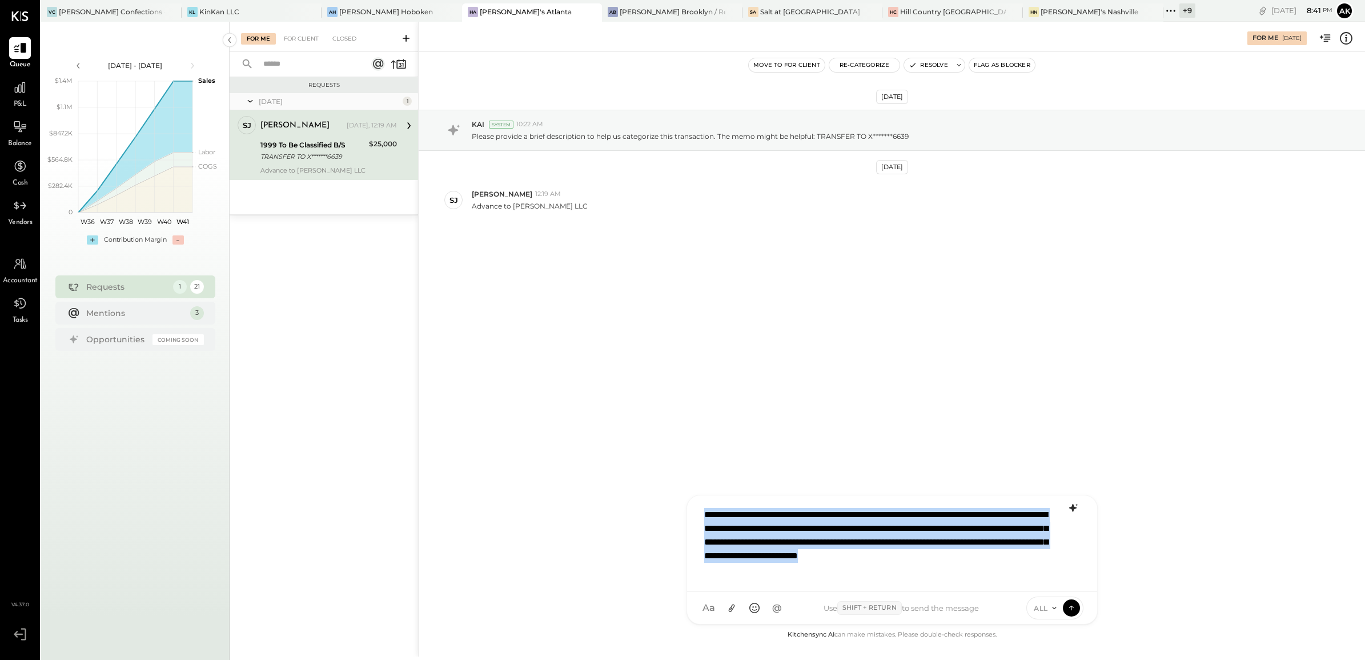
drag, startPoint x: 863, startPoint y: 571, endPoint x: 676, endPoint y: 495, distance: 201.7
click at [676, 495] on div "For Me [DATE] Move to for client Re-Categorize Resolve Flag as Blocker [DATE] K…" at bounding box center [891, 339] width 947 height 635
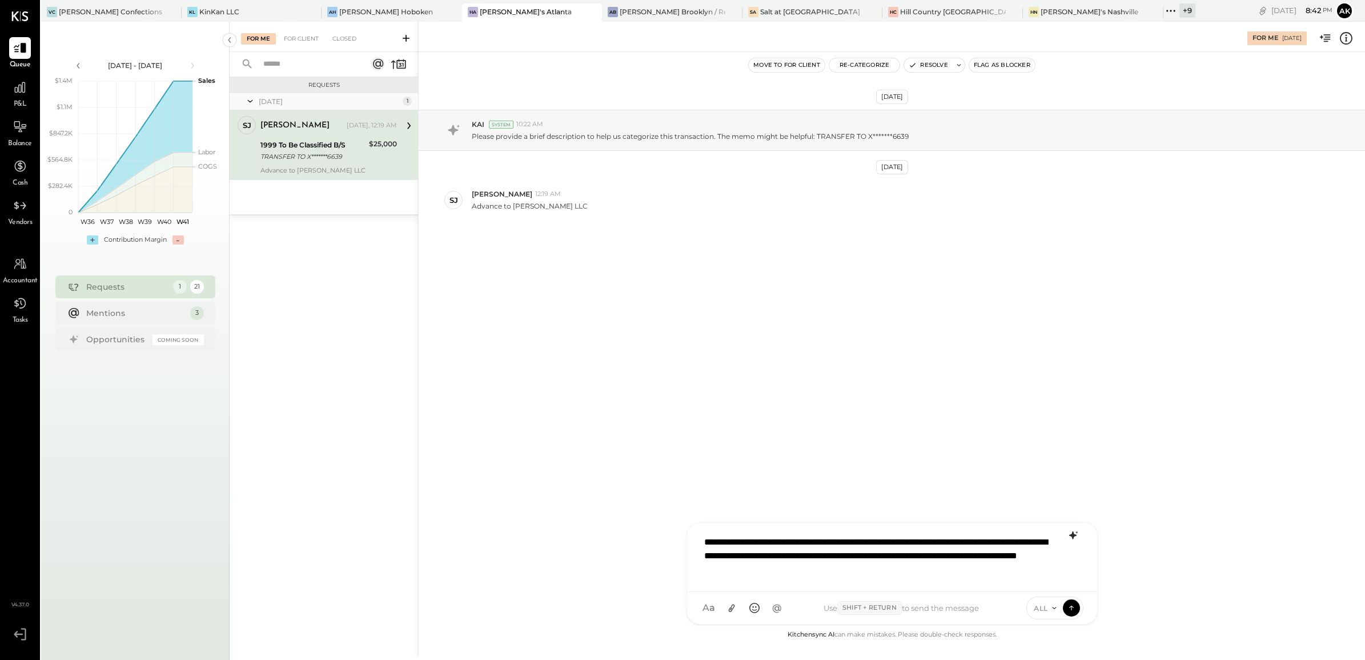
click at [1078, 535] on icon at bounding box center [1073, 535] width 14 height 14
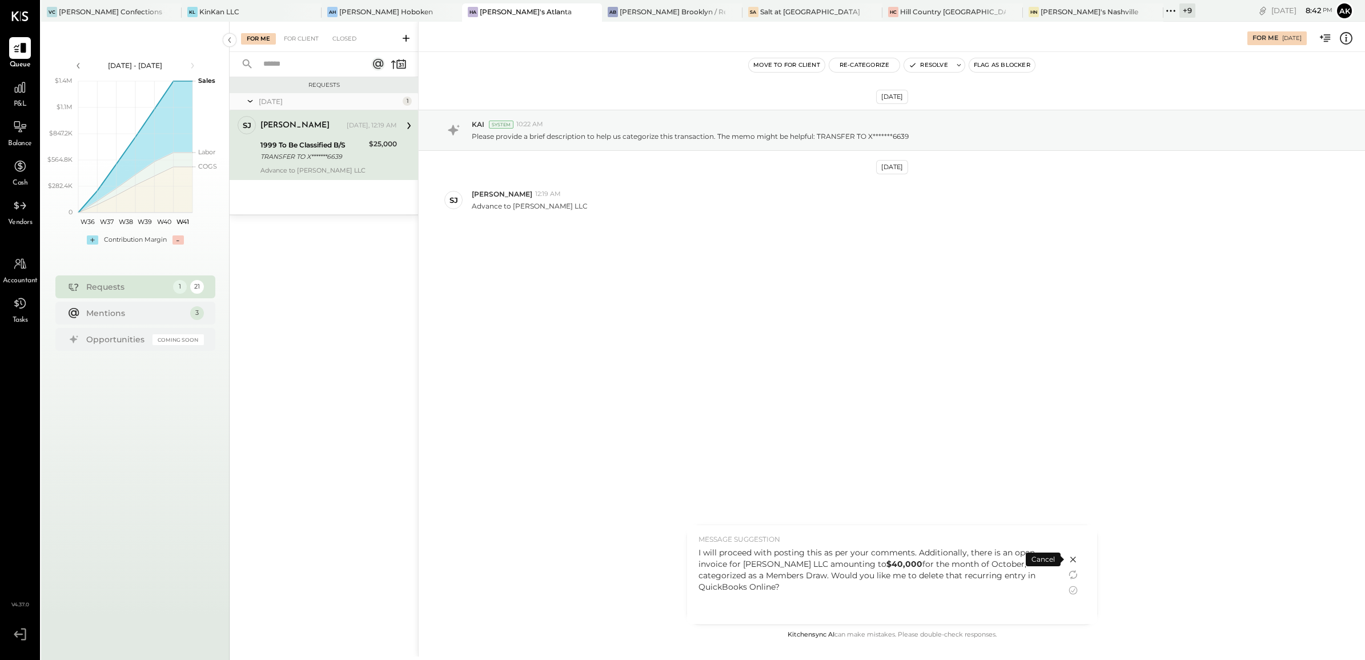
click at [835, 555] on div "I will proceed with posting this as per your comments. Additionally, there is a…" at bounding box center [877, 570] width 356 height 46
drag, startPoint x: 896, startPoint y: 577, endPoint x: 958, endPoint y: 580, distance: 62.3
click at [958, 580] on div "I will proceed with posting this as per your comments. Additionally, there is a…" at bounding box center [877, 570] width 356 height 46
drag, startPoint x: 958, startPoint y: 580, endPoint x: 1069, endPoint y: 592, distance: 111.5
click at [1072, 592] on icon at bounding box center [1073, 590] width 14 height 14
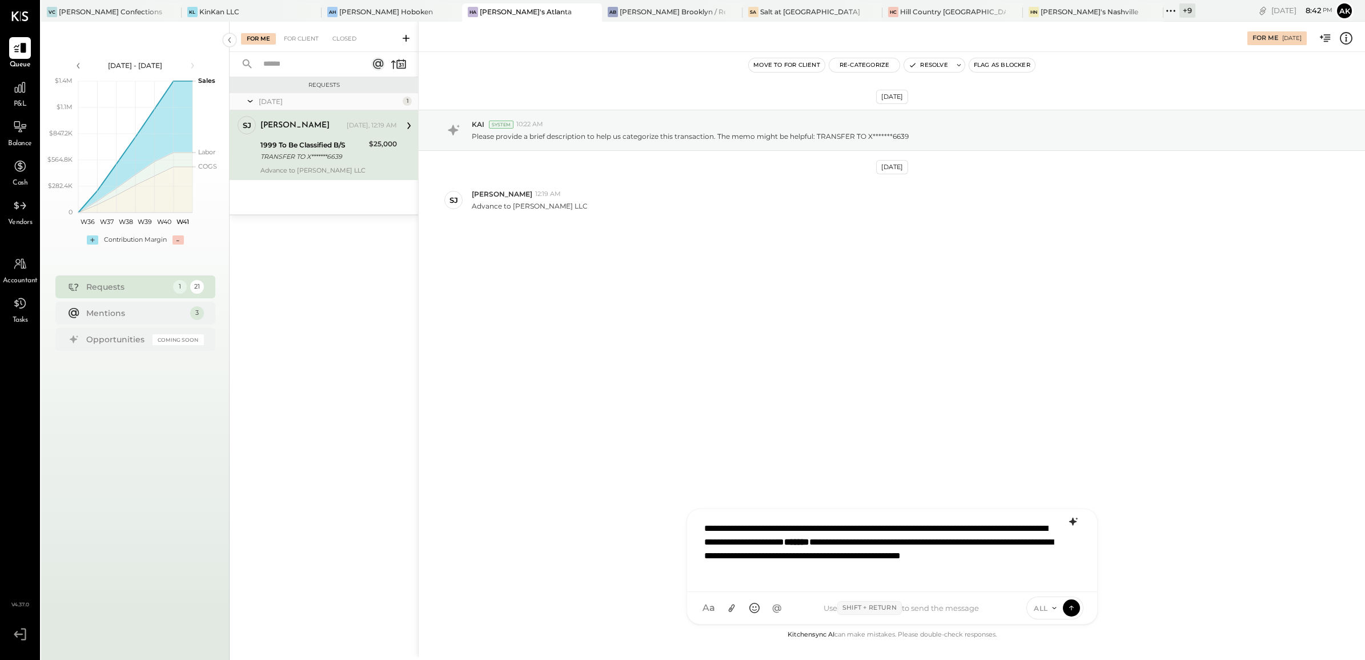
click at [1028, 557] on div "**********" at bounding box center [892, 549] width 387 height 66
drag, startPoint x: 773, startPoint y: 572, endPoint x: 681, endPoint y: 574, distance: 92.0
click at [681, 574] on div "For Me [DATE] Move to for client Re-Categorize Resolve Flag as Blocker [DATE] K…" at bounding box center [891, 339] width 947 height 635
drag, startPoint x: 827, startPoint y: 555, endPoint x: 904, endPoint y: 555, distance: 76.5
click at [904, 555] on div "**********" at bounding box center [892, 549] width 387 height 66
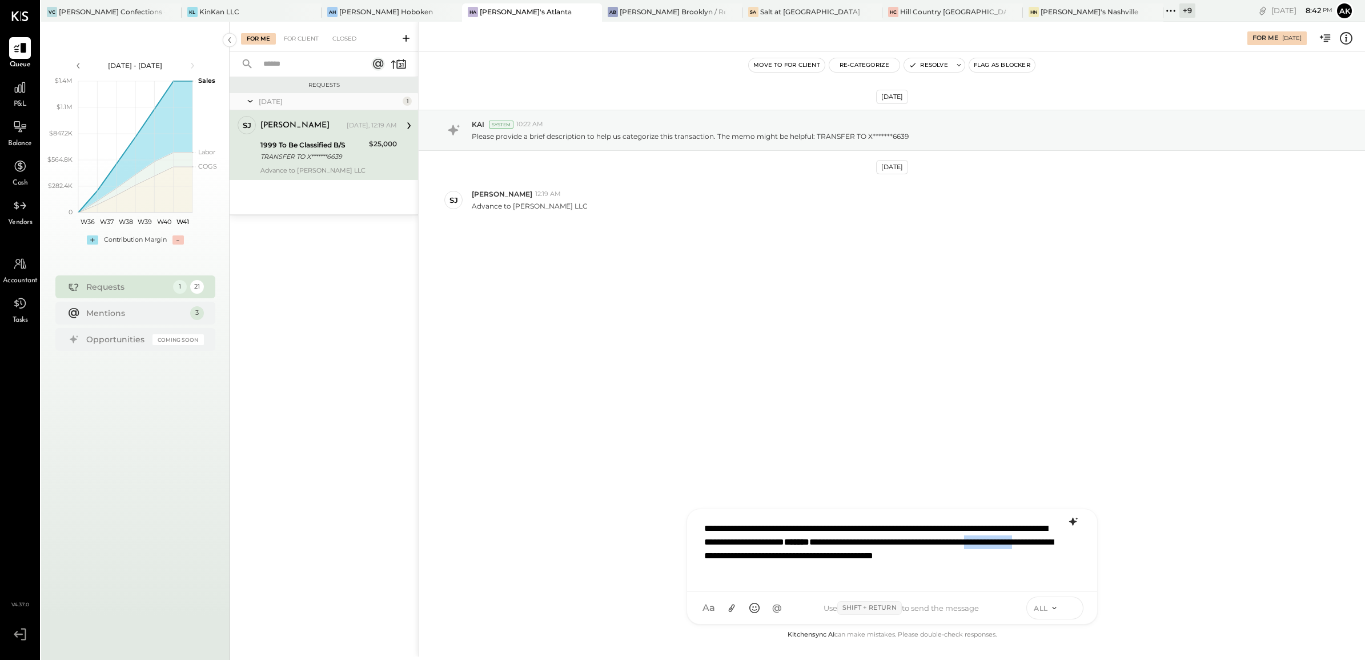
click at [1074, 610] on icon at bounding box center [1071, 607] width 10 height 11
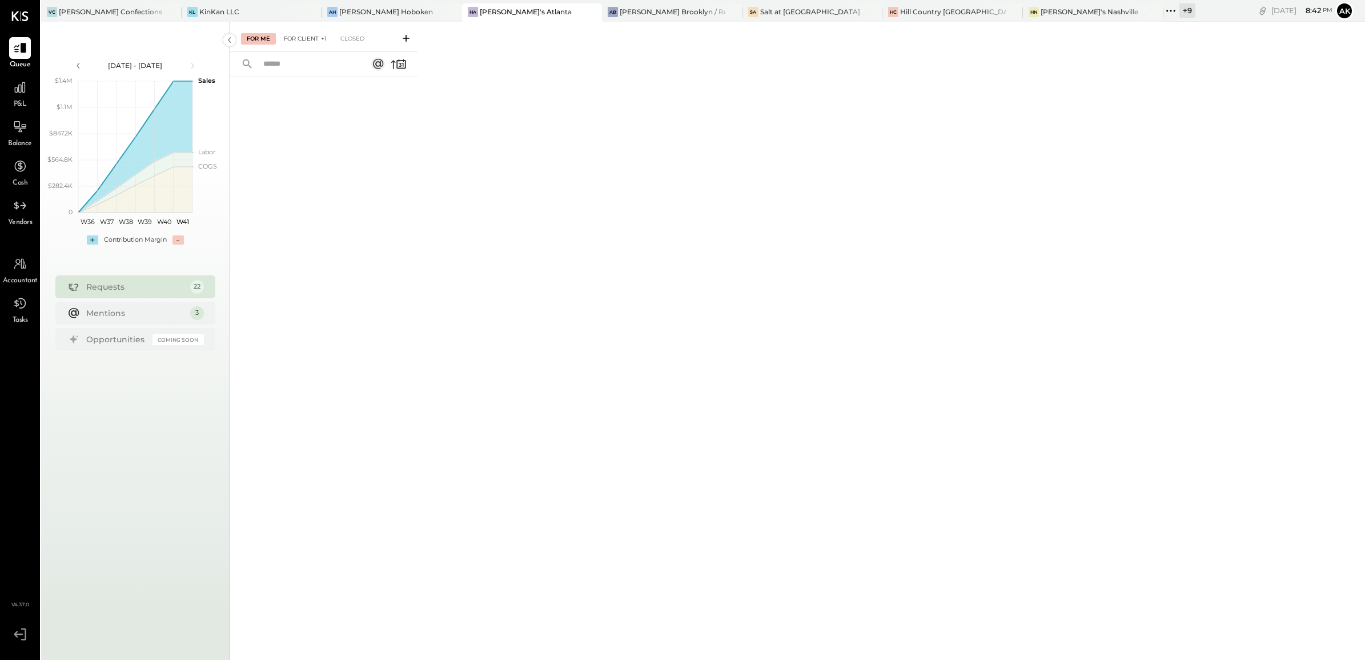
click at [308, 35] on div "For Client +1" at bounding box center [305, 38] width 54 height 11
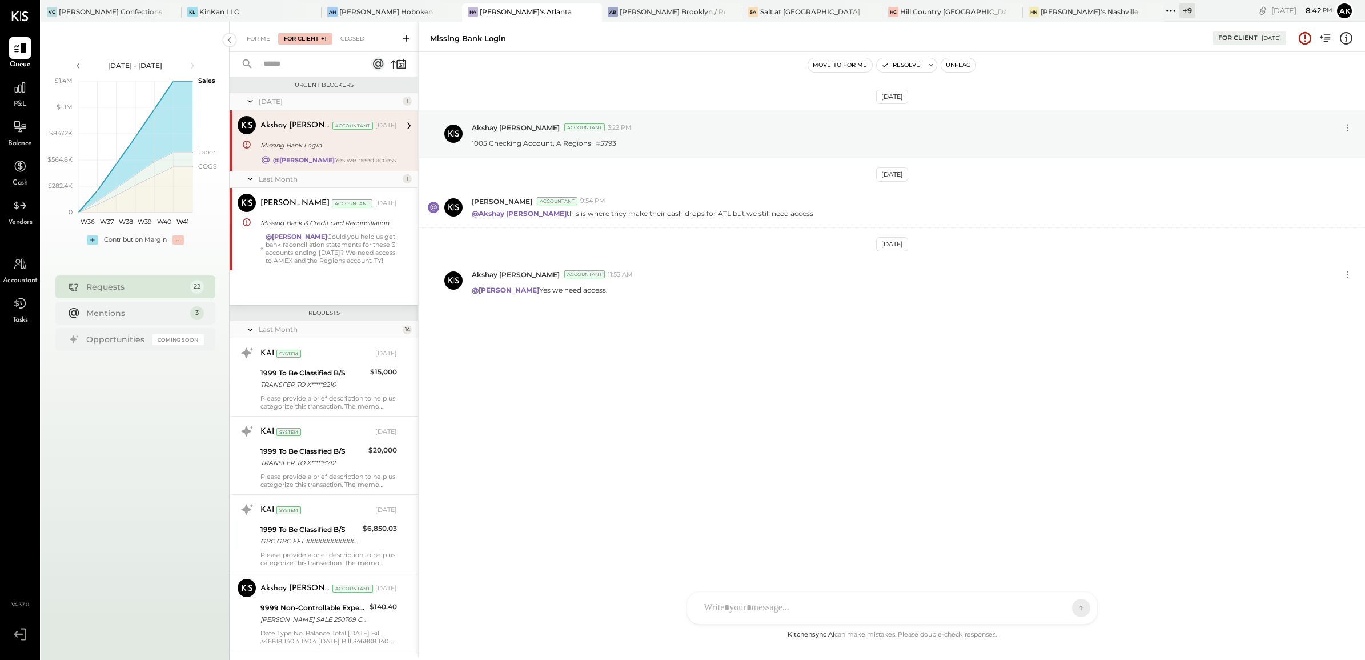
click at [299, 143] on div "Missing Bank Login" at bounding box center [326, 144] width 133 height 11
click at [303, 227] on div "Missing Bank & Credit card Reconciliation" at bounding box center [326, 222] width 133 height 11
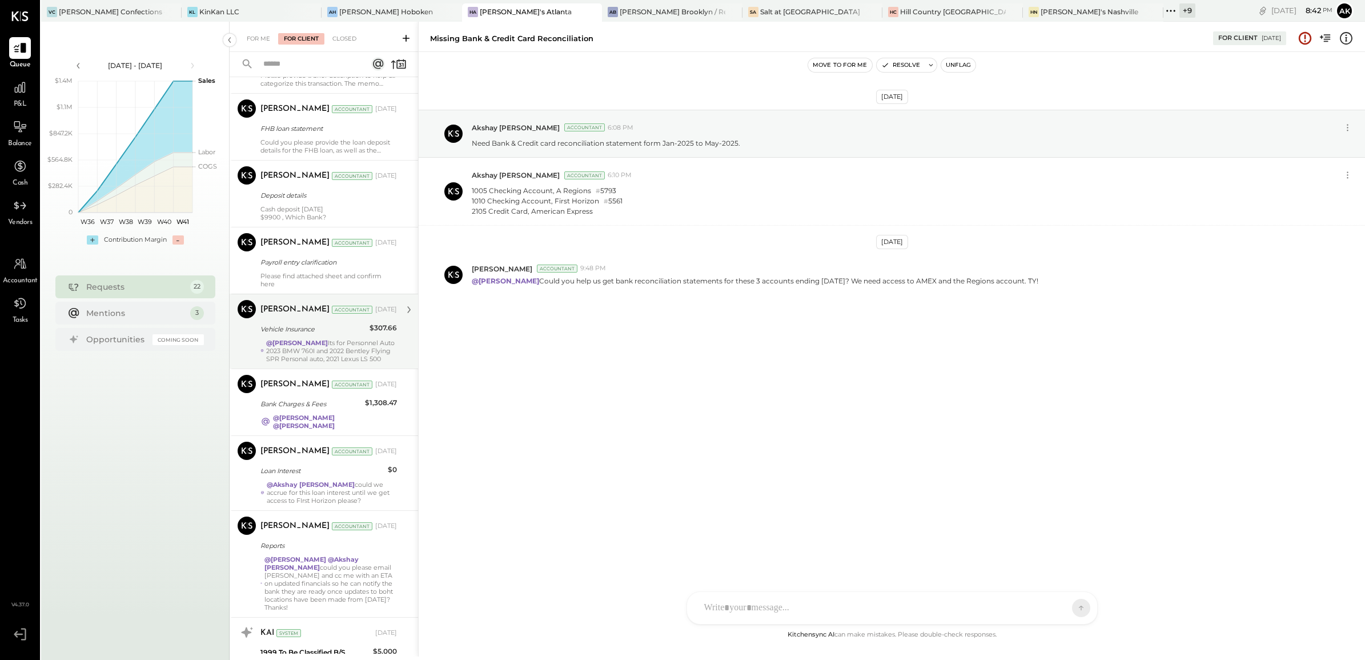
scroll to position [1214, 0]
